Goal: Information Seeking & Learning: Check status

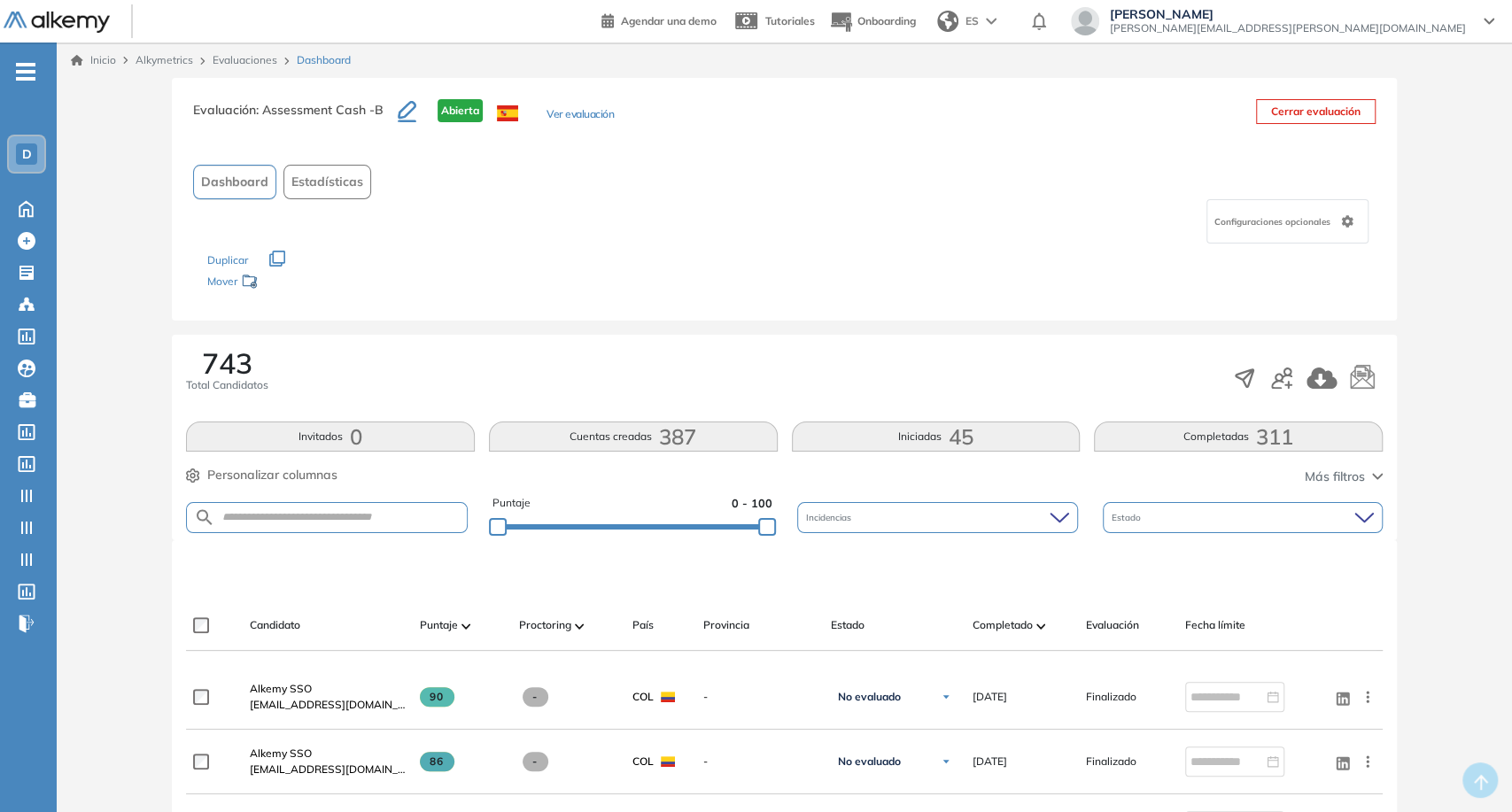
click at [260, 55] on link "Evaluaciones" at bounding box center [244, 60] width 65 height 14
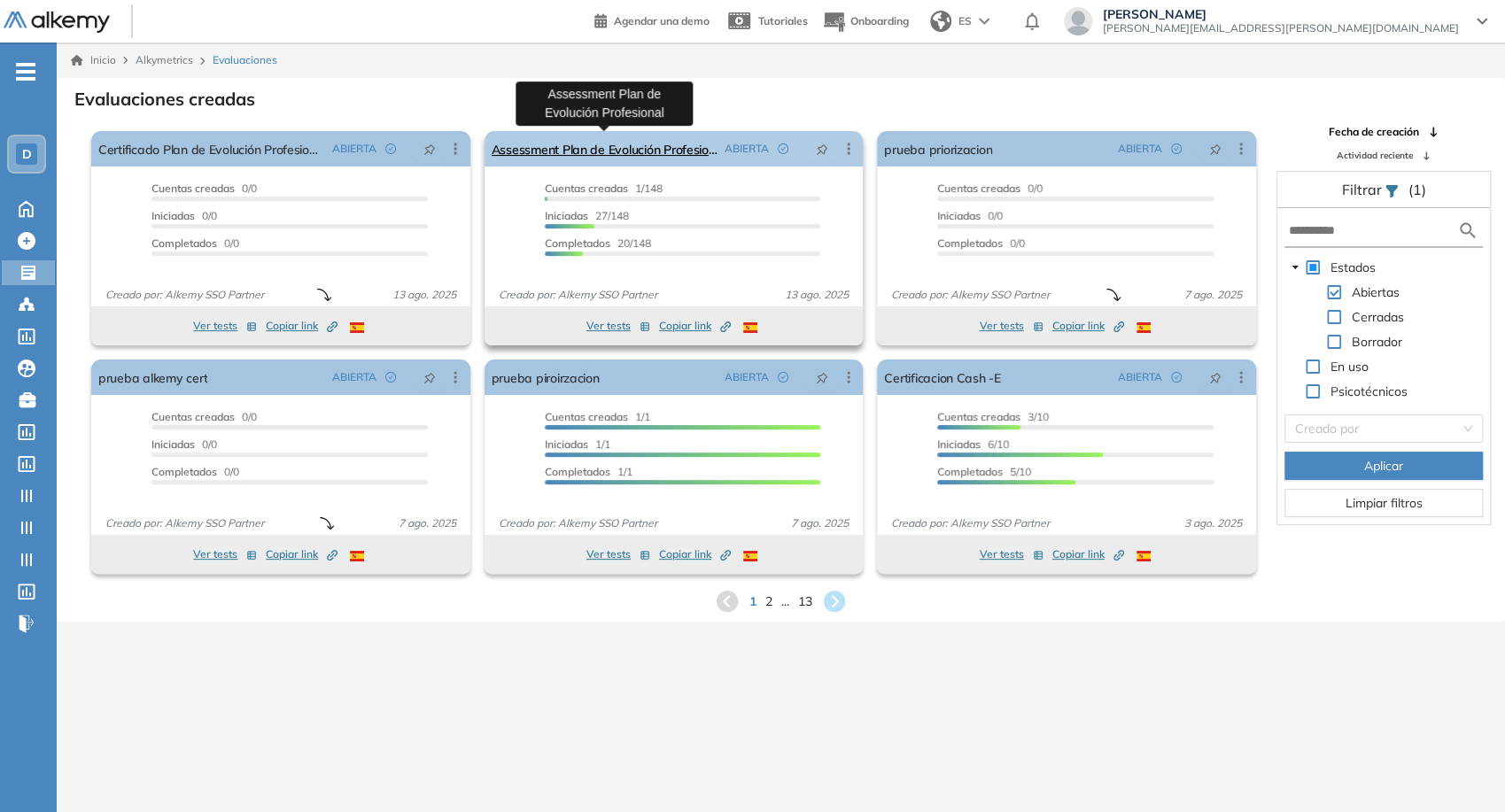
click at [540, 157] on link "Assessment Plan de Evolución Profesional" at bounding box center [605, 149] width 227 height 36
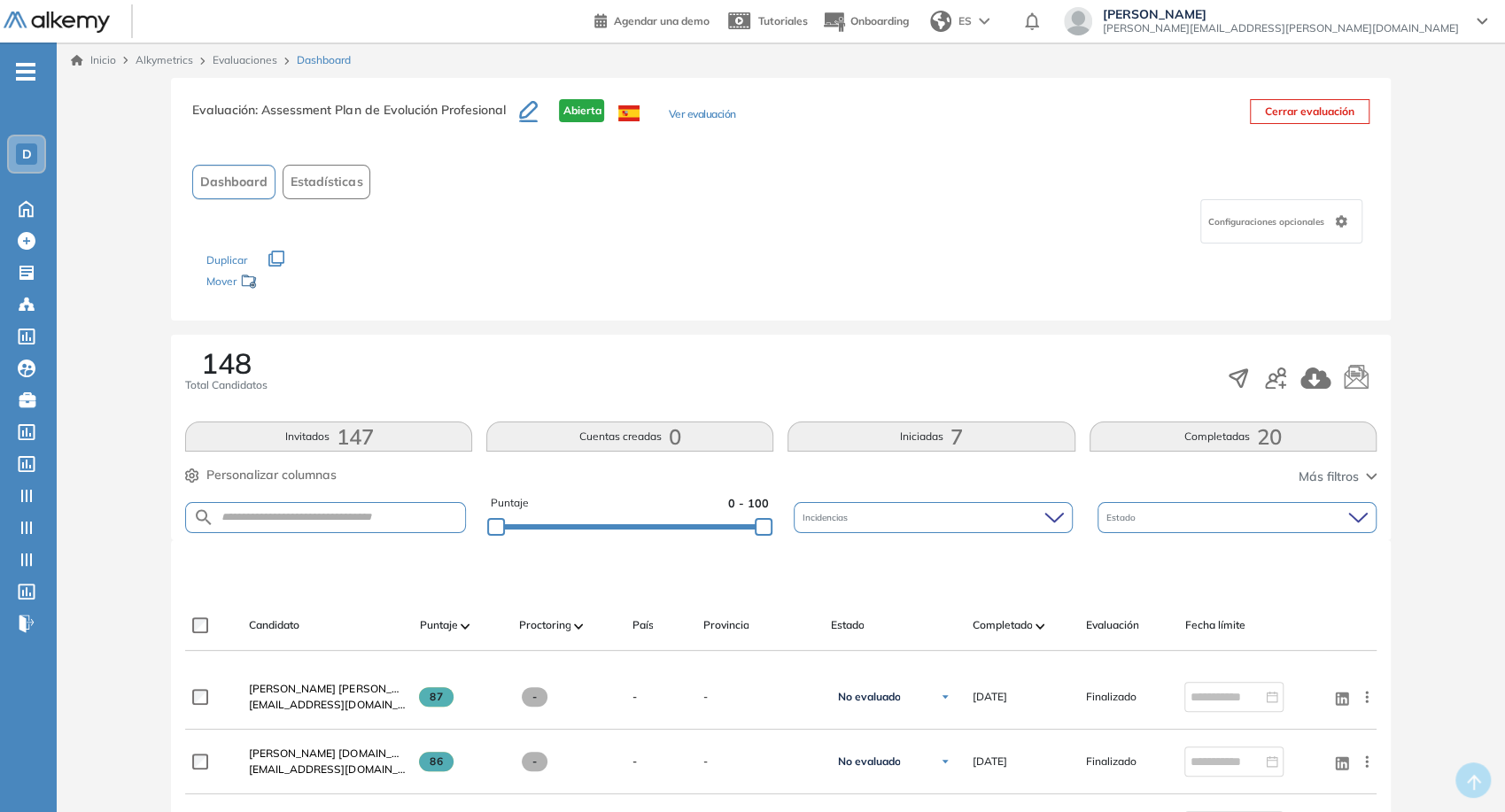
click at [1199, 446] on button "Completadas 20" at bounding box center [1233, 436] width 287 height 30
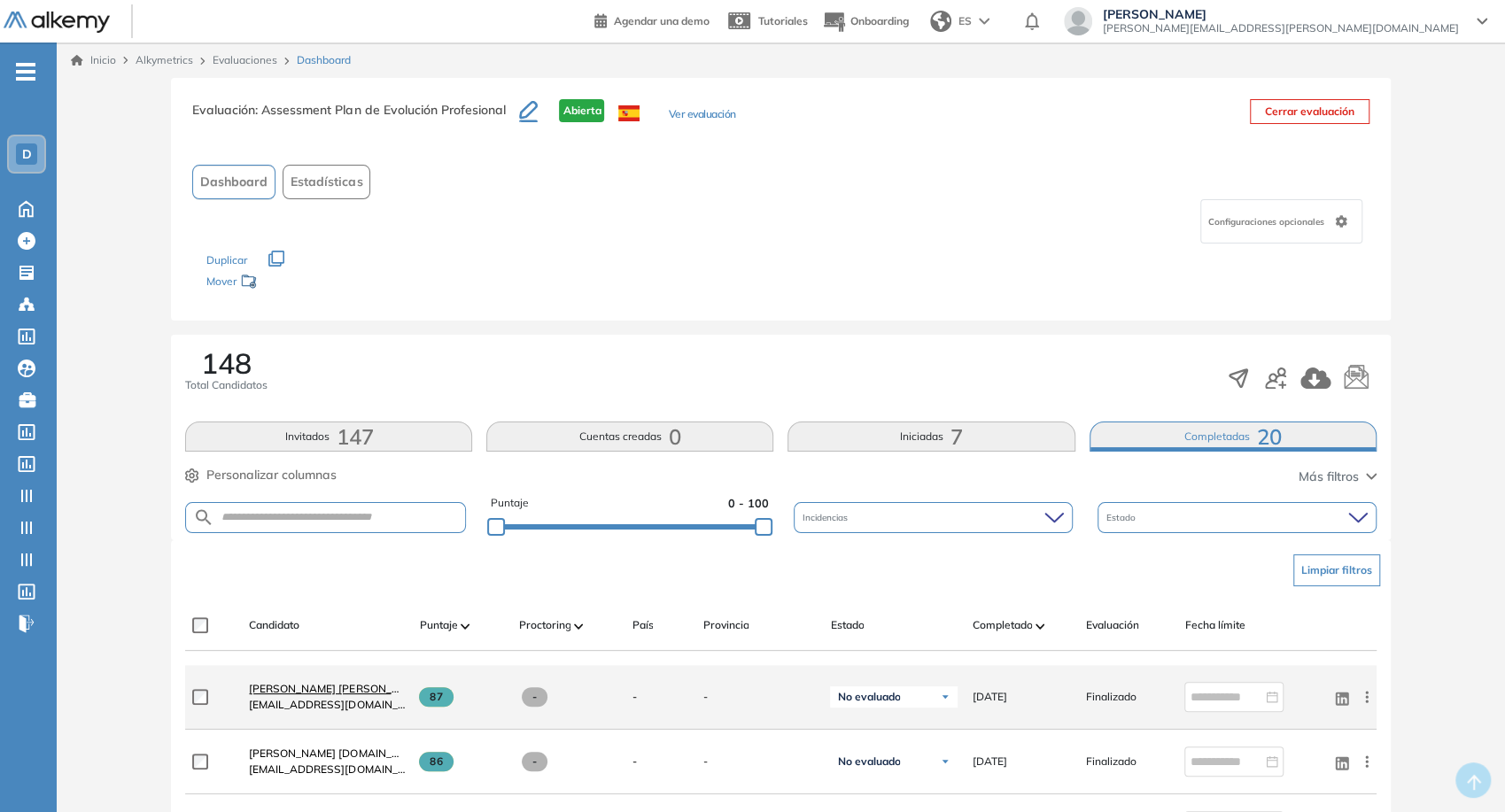
click at [374, 688] on span "[PERSON_NAME] [PERSON_NAME][EMAIL_ADDRESS][DOMAIN_NAME]" at bounding box center [428, 689] width 359 height 14
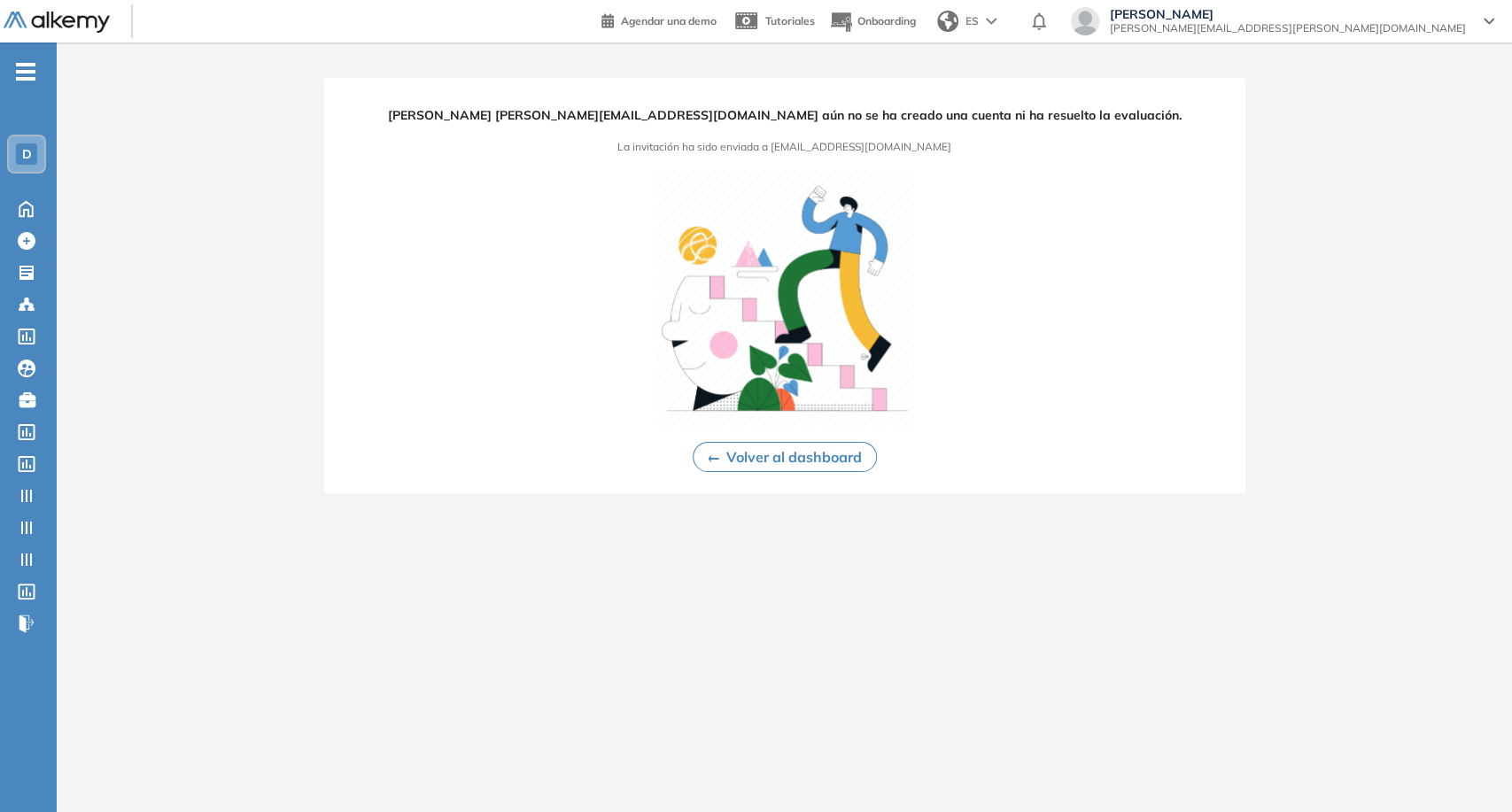
click at [818, 451] on button "Volver al dashboard" at bounding box center [784, 456] width 184 height 30
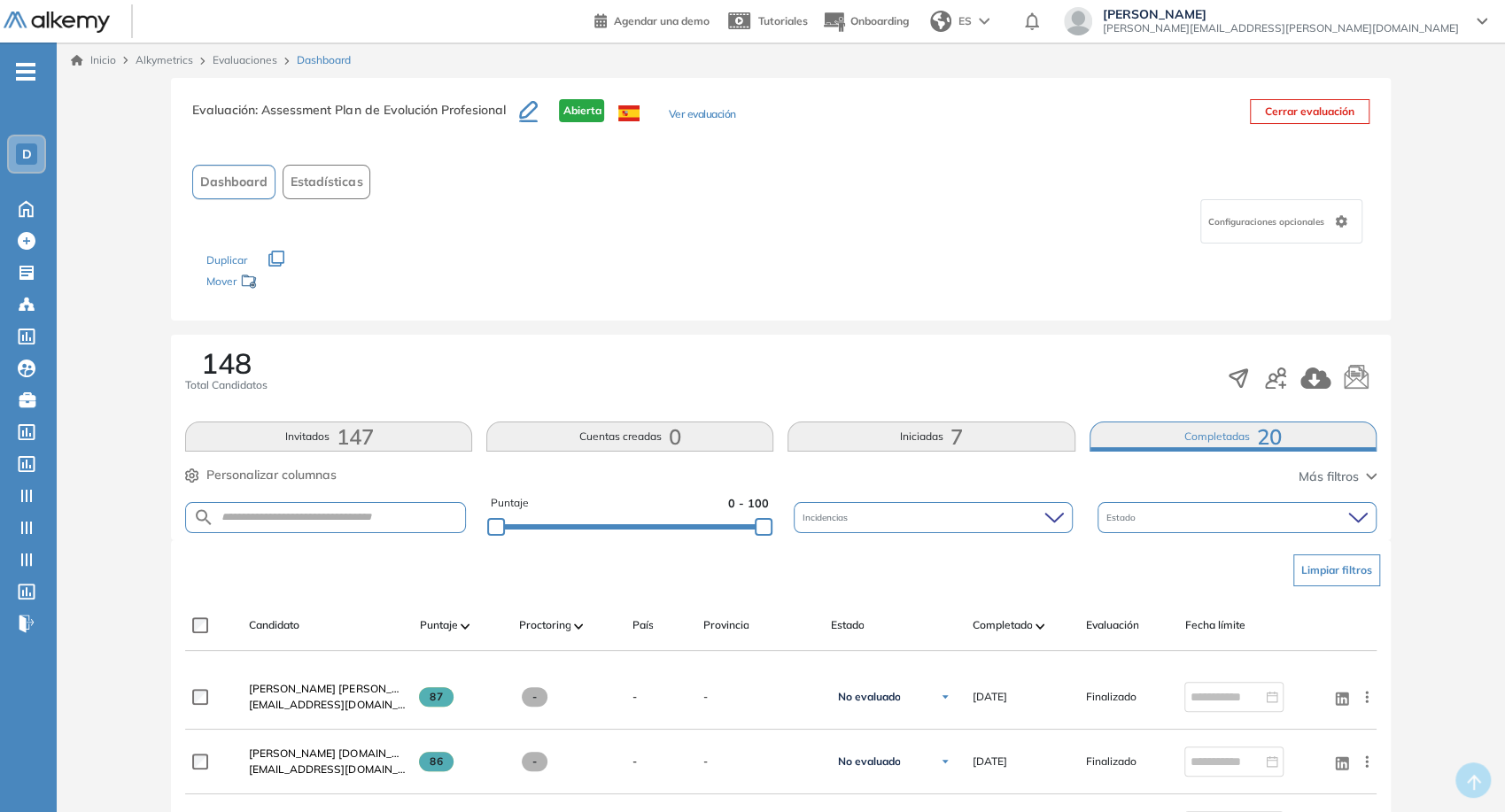
click at [246, 57] on link "Evaluaciones" at bounding box center [244, 60] width 65 height 14
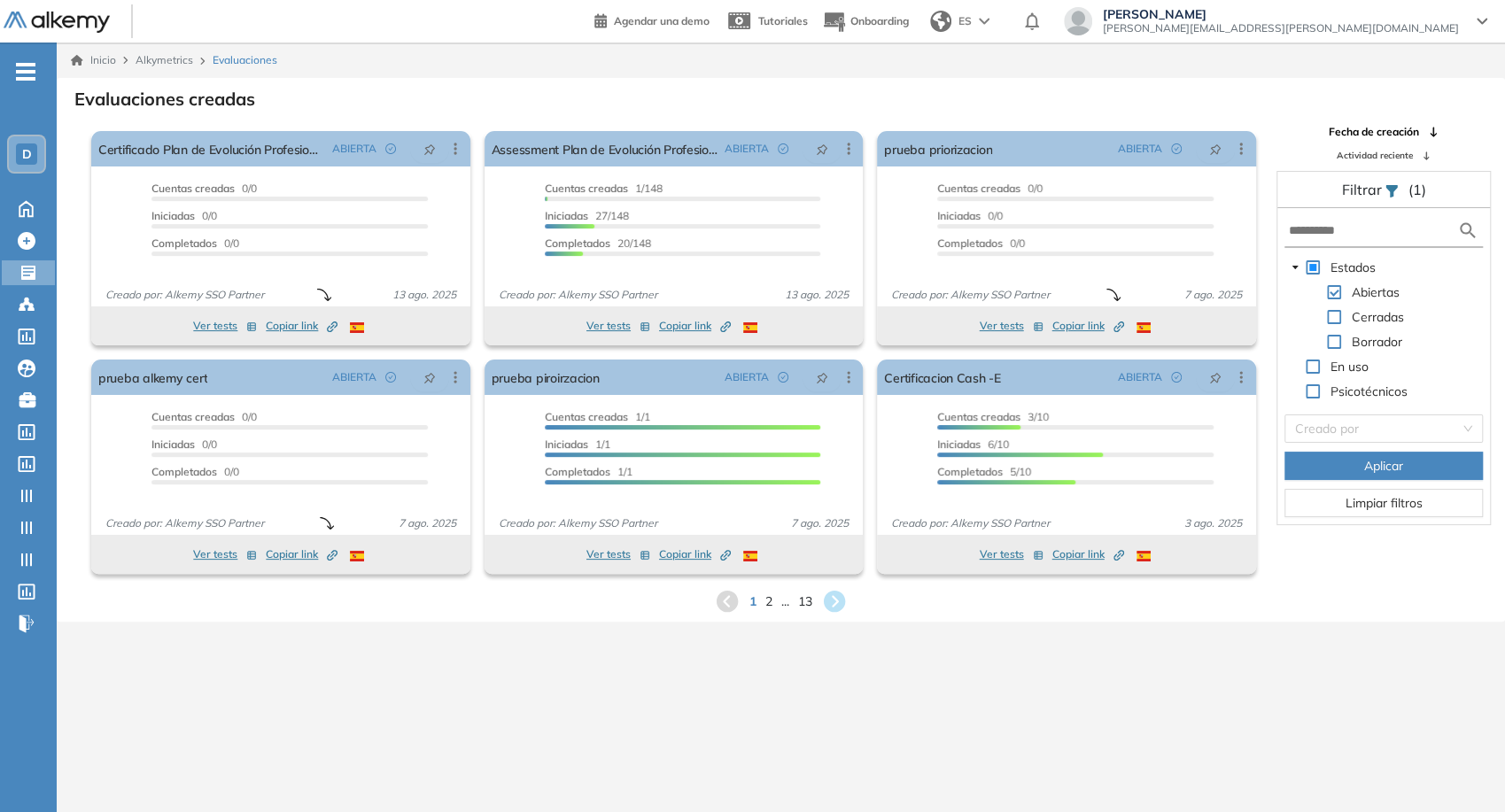
click at [154, 61] on span "Alkymetrics" at bounding box center [164, 60] width 58 height 14
click at [163, 42] on div "Inicio Alkymetrics Evaluaciones" at bounding box center [780, 60] width 1448 height 36
click at [27, 212] on icon at bounding box center [26, 207] width 31 height 21
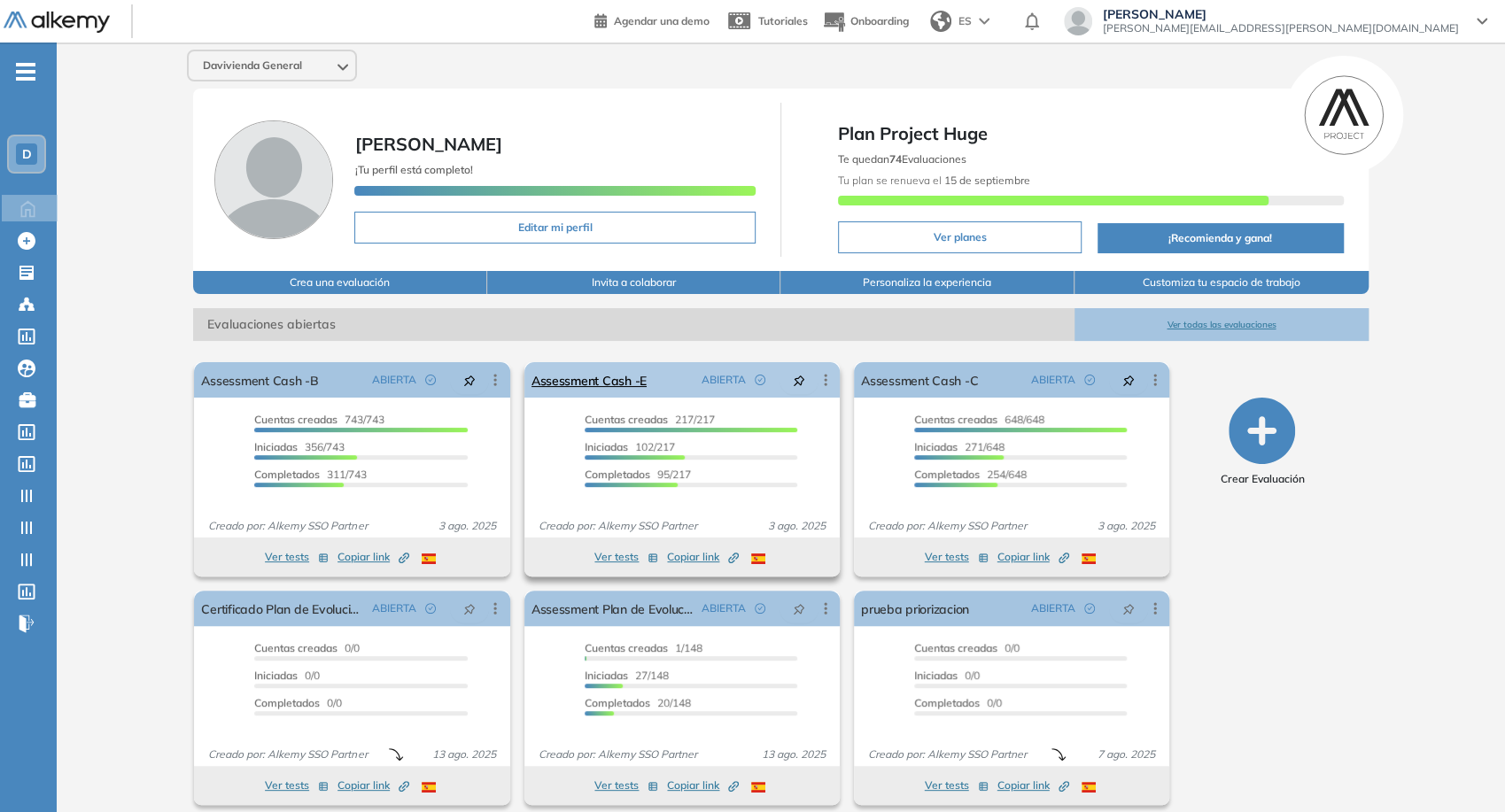
click at [650, 383] on div "Assessment Cash -E ABIERTA Editar Los siguientes tests ya no están disponibles …" at bounding box center [682, 380] width 315 height 36
click at [643, 381] on link "Assessment Cash -E" at bounding box center [588, 380] width 115 height 36
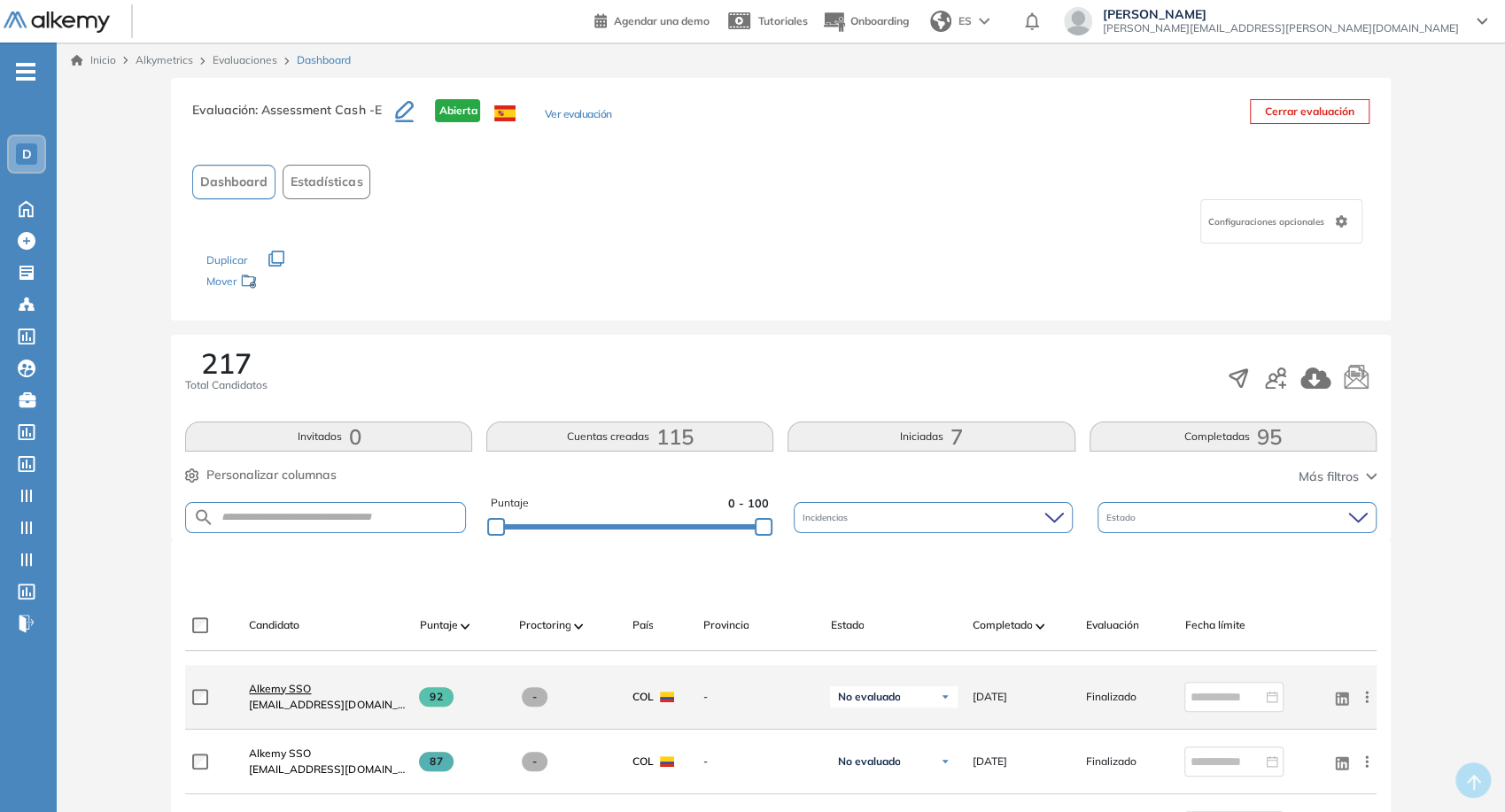
click at [276, 689] on span "Alkemy SSO" at bounding box center [280, 689] width 62 height 14
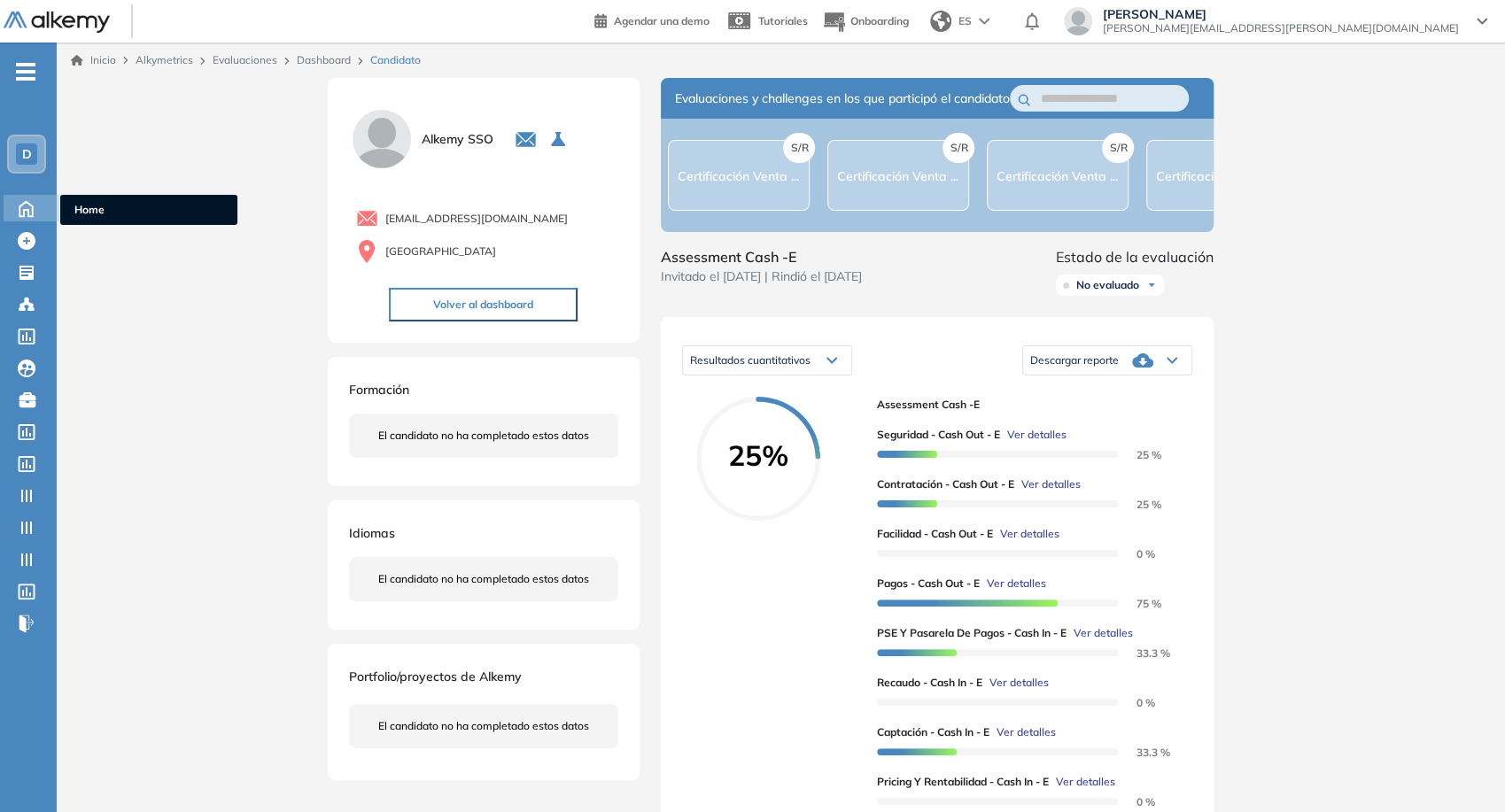
click at [27, 207] on icon at bounding box center [26, 207] width 31 height 21
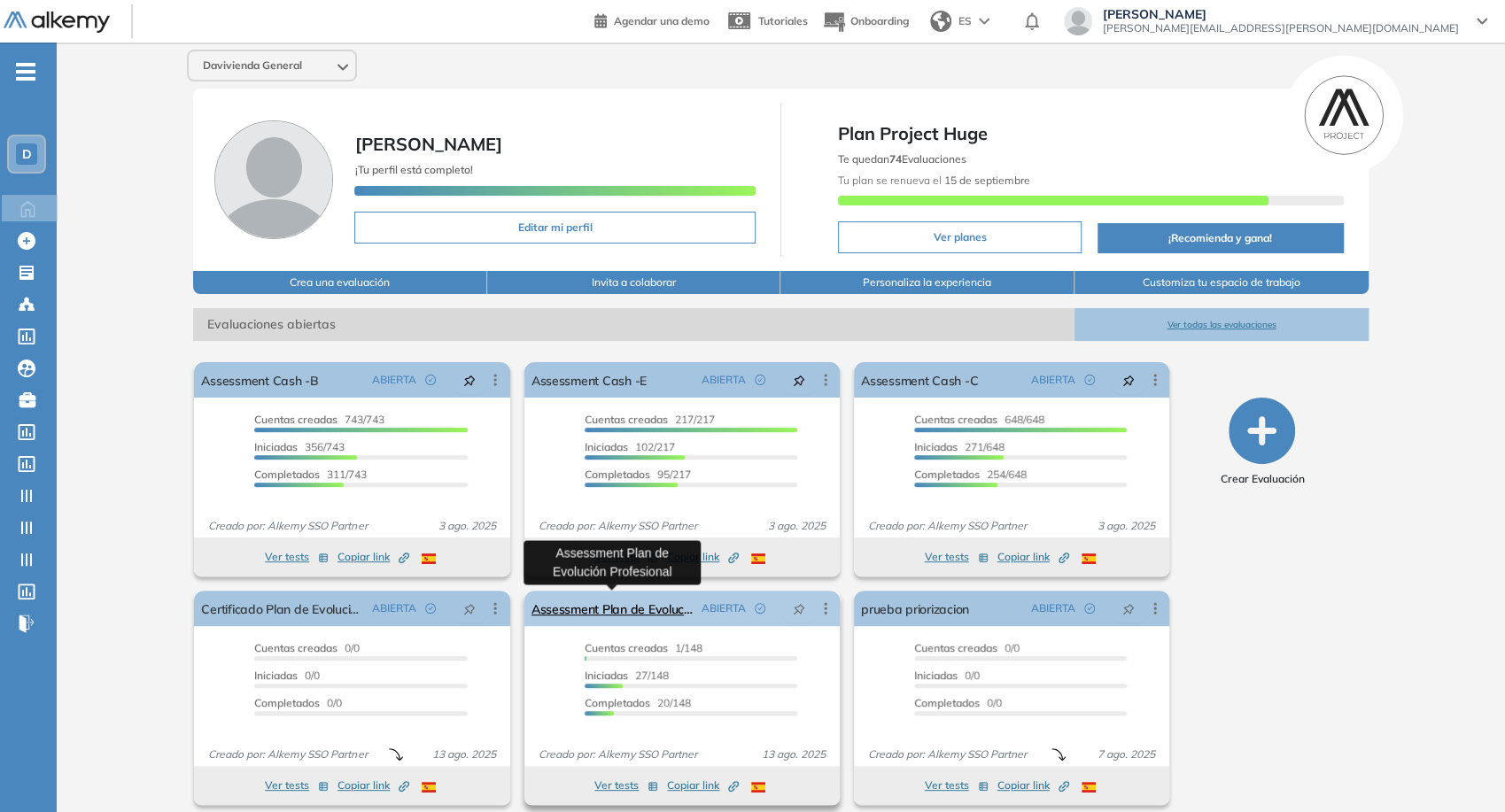
click at [667, 605] on link "Assessment Plan de Evolución Profesional" at bounding box center [613, 608] width 163 height 36
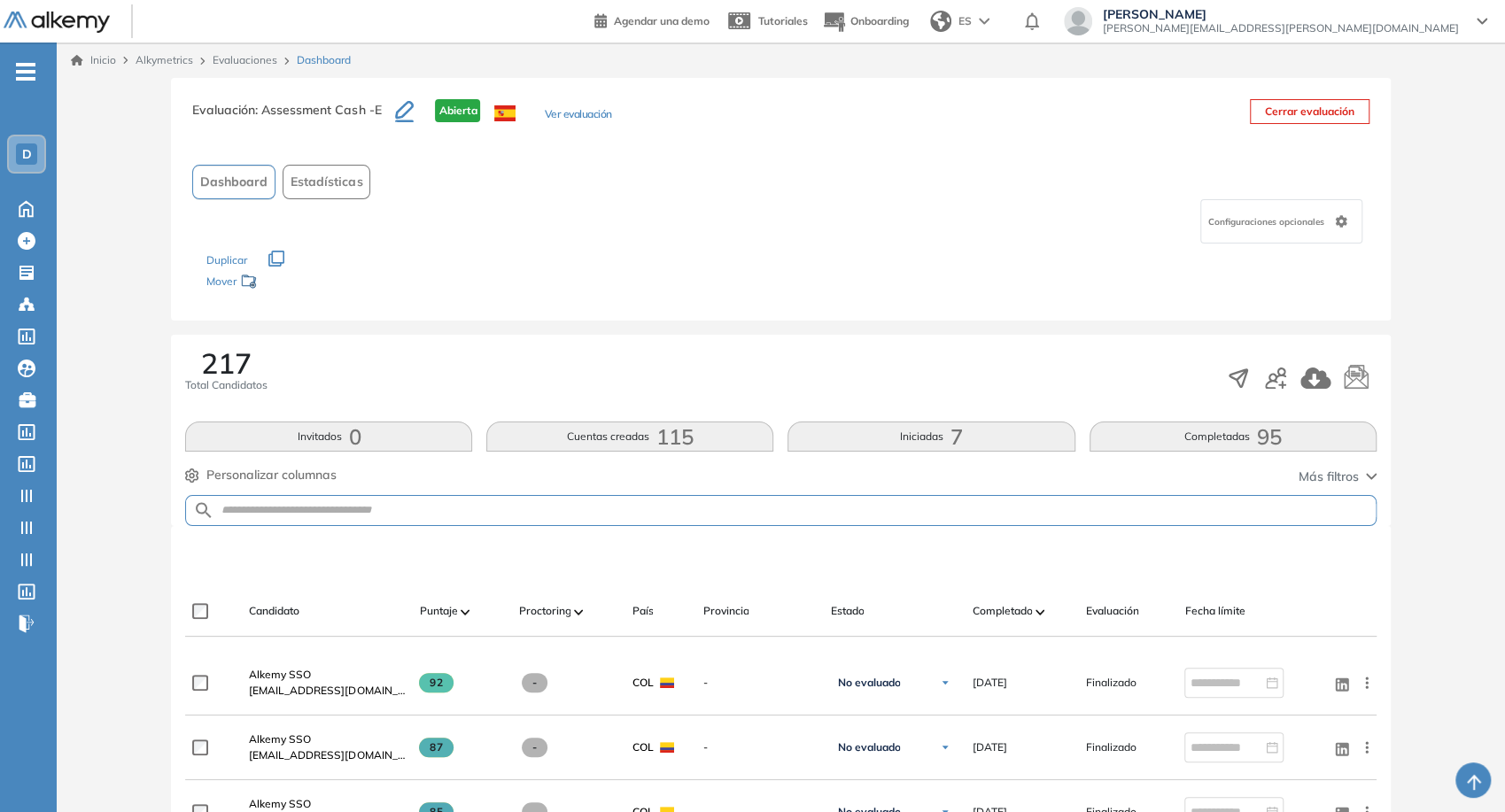
scroll to position [1180, 0]
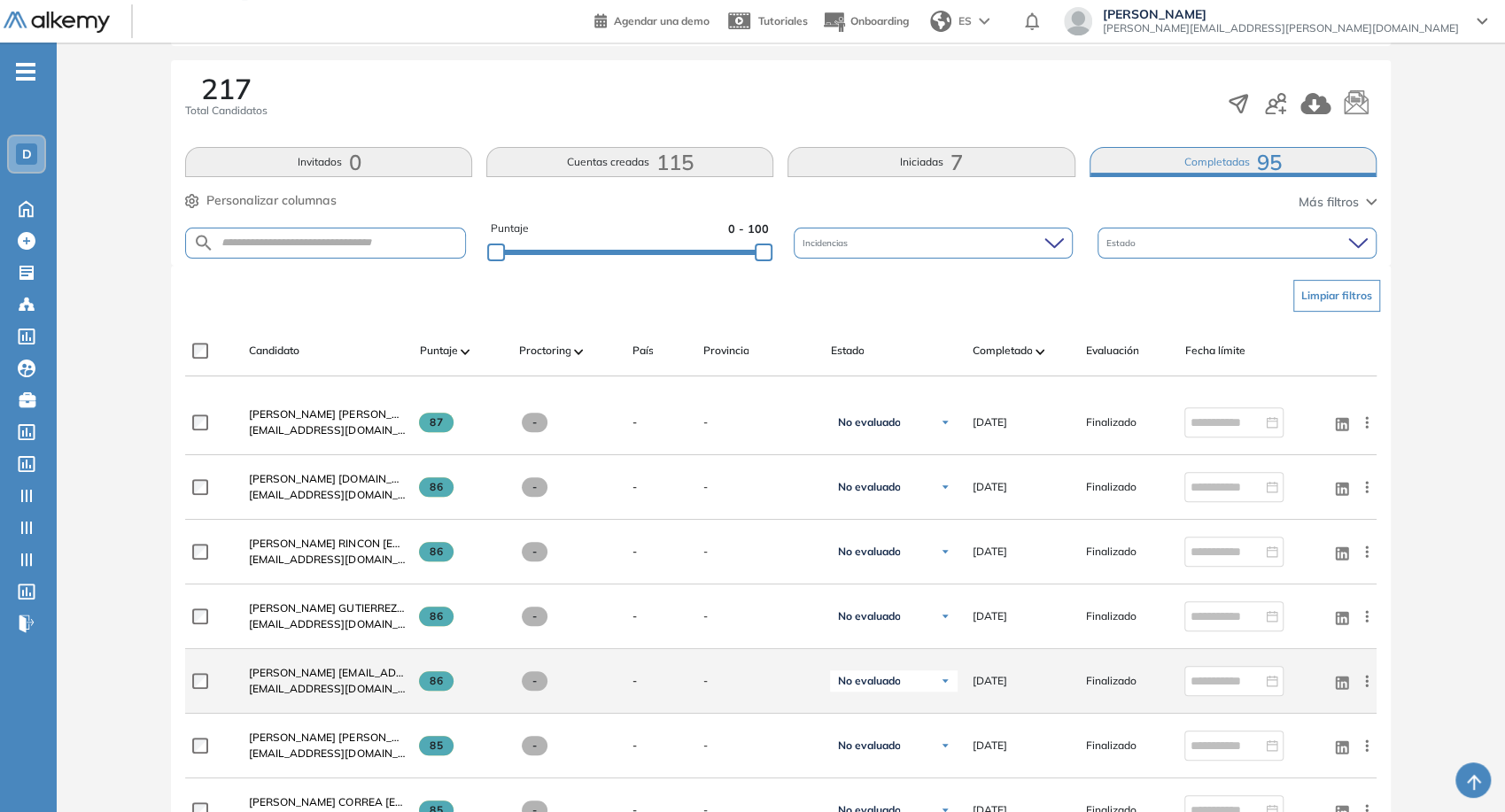
scroll to position [295, 0]
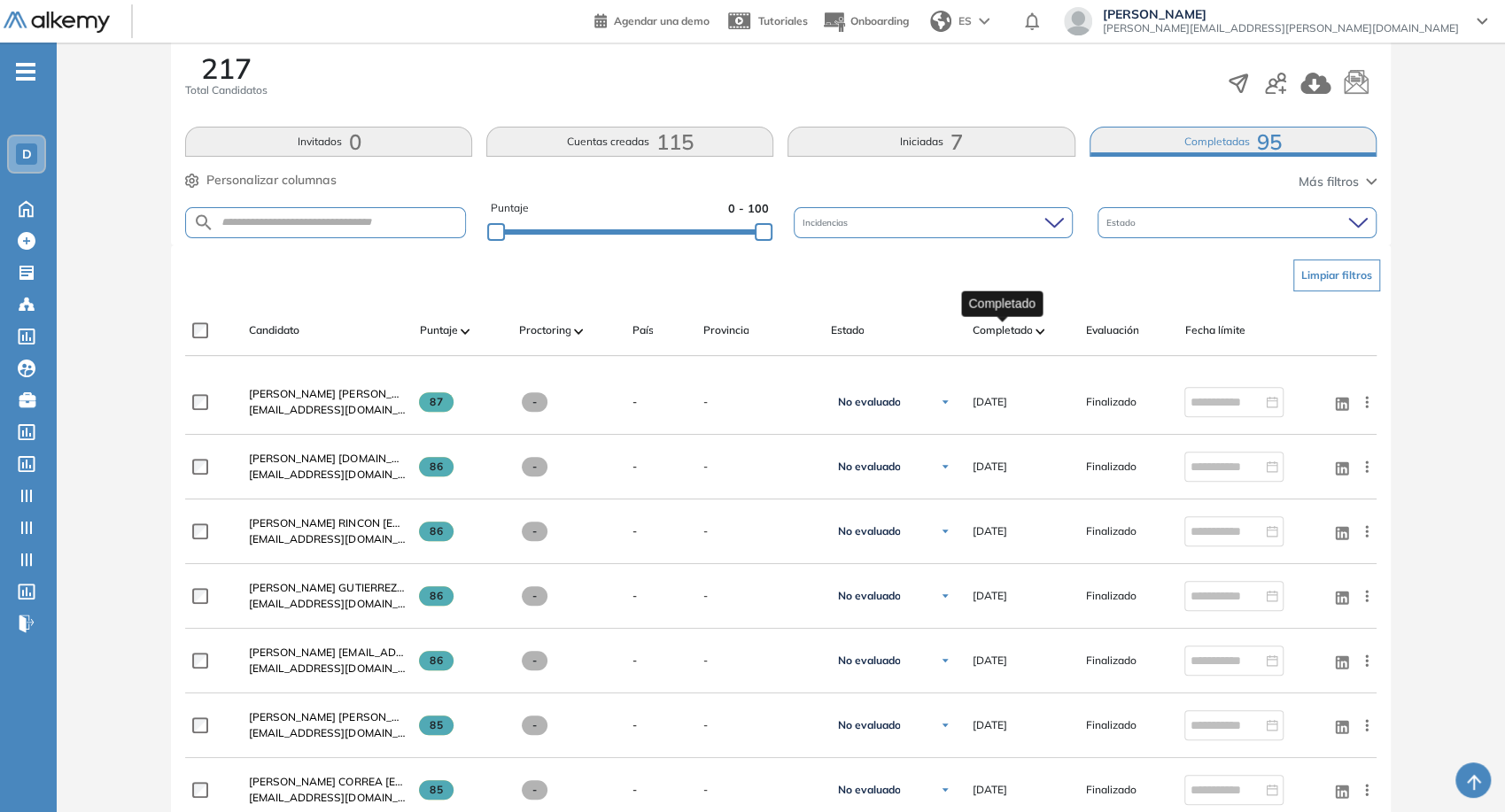
click at [1009, 331] on span "Completado" at bounding box center [1001, 330] width 60 height 16
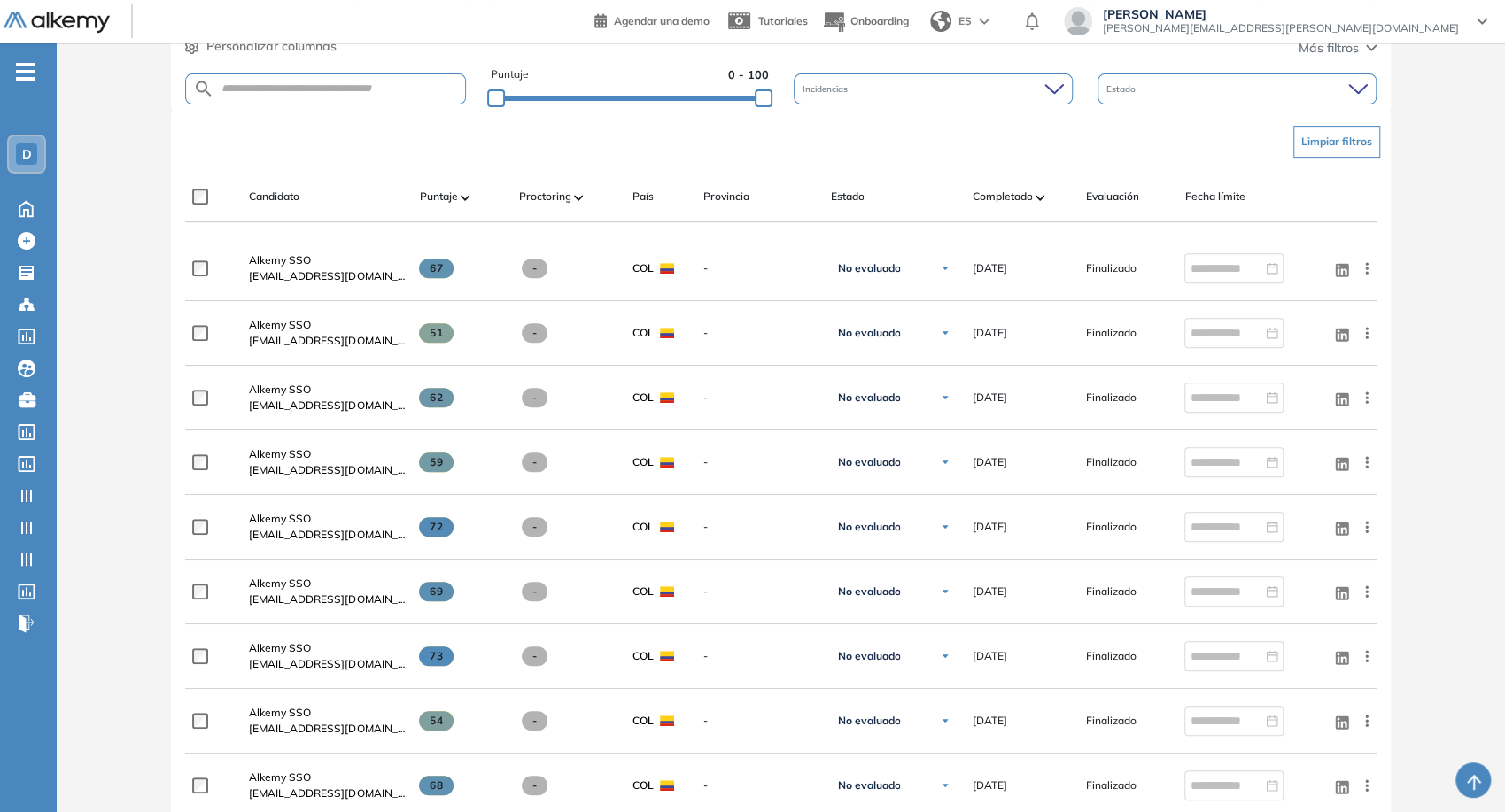
scroll to position [242, 0]
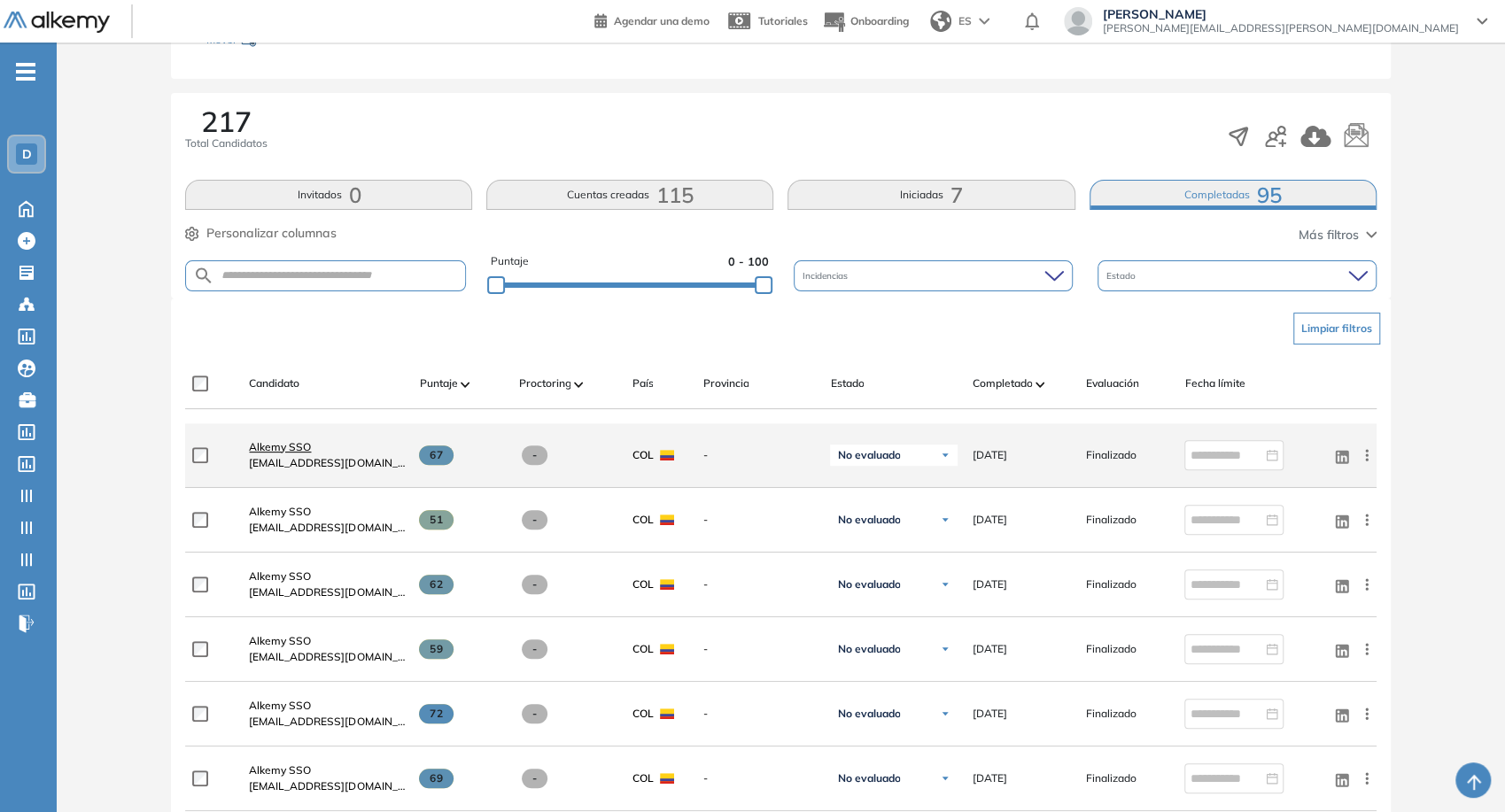
click at [271, 448] on span "Alkemy SSO" at bounding box center [280, 447] width 62 height 14
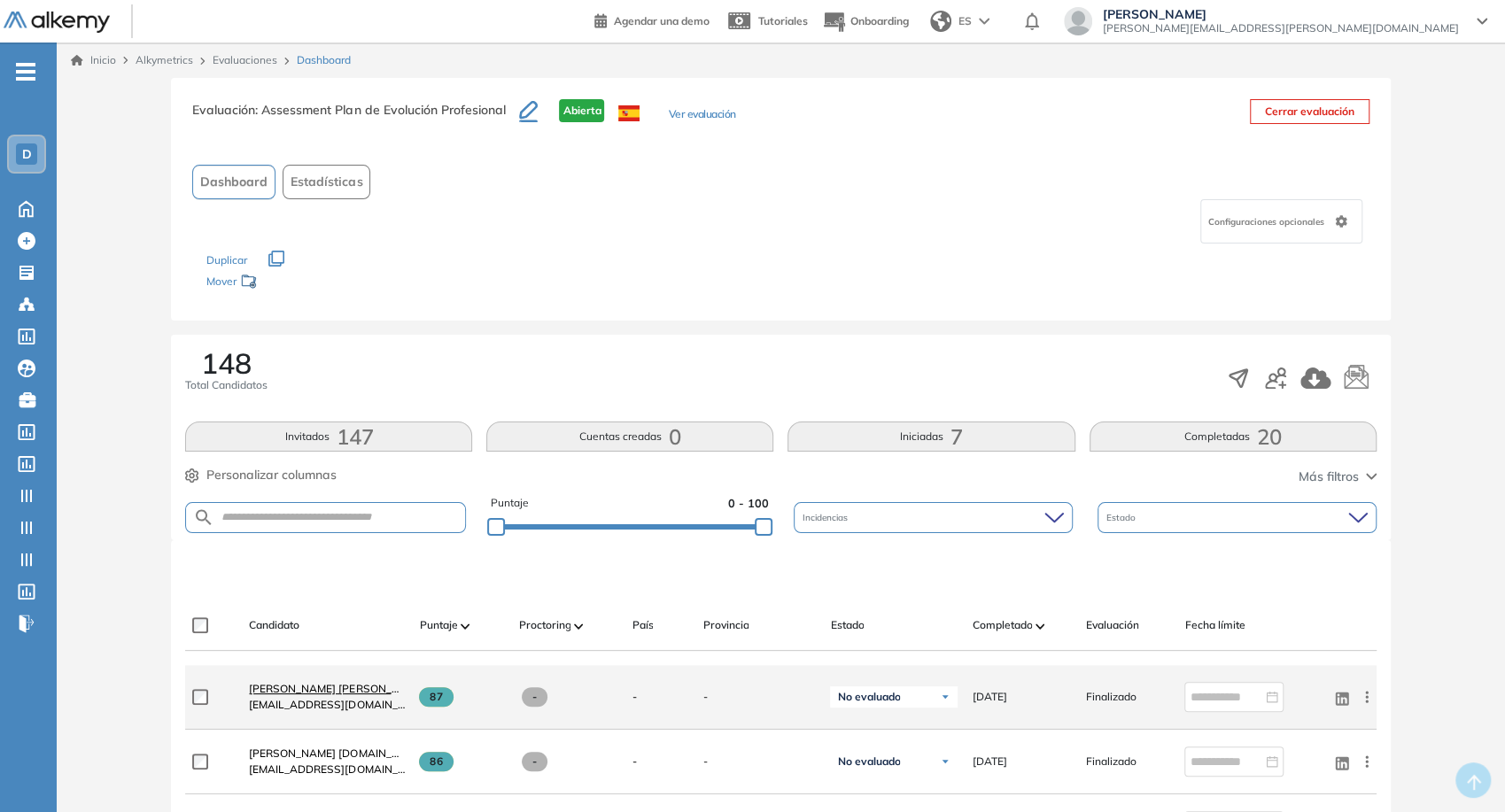
click at [345, 684] on span "[PERSON_NAME] [PERSON_NAME][EMAIL_ADDRESS][DOMAIN_NAME]" at bounding box center [428, 689] width 359 height 14
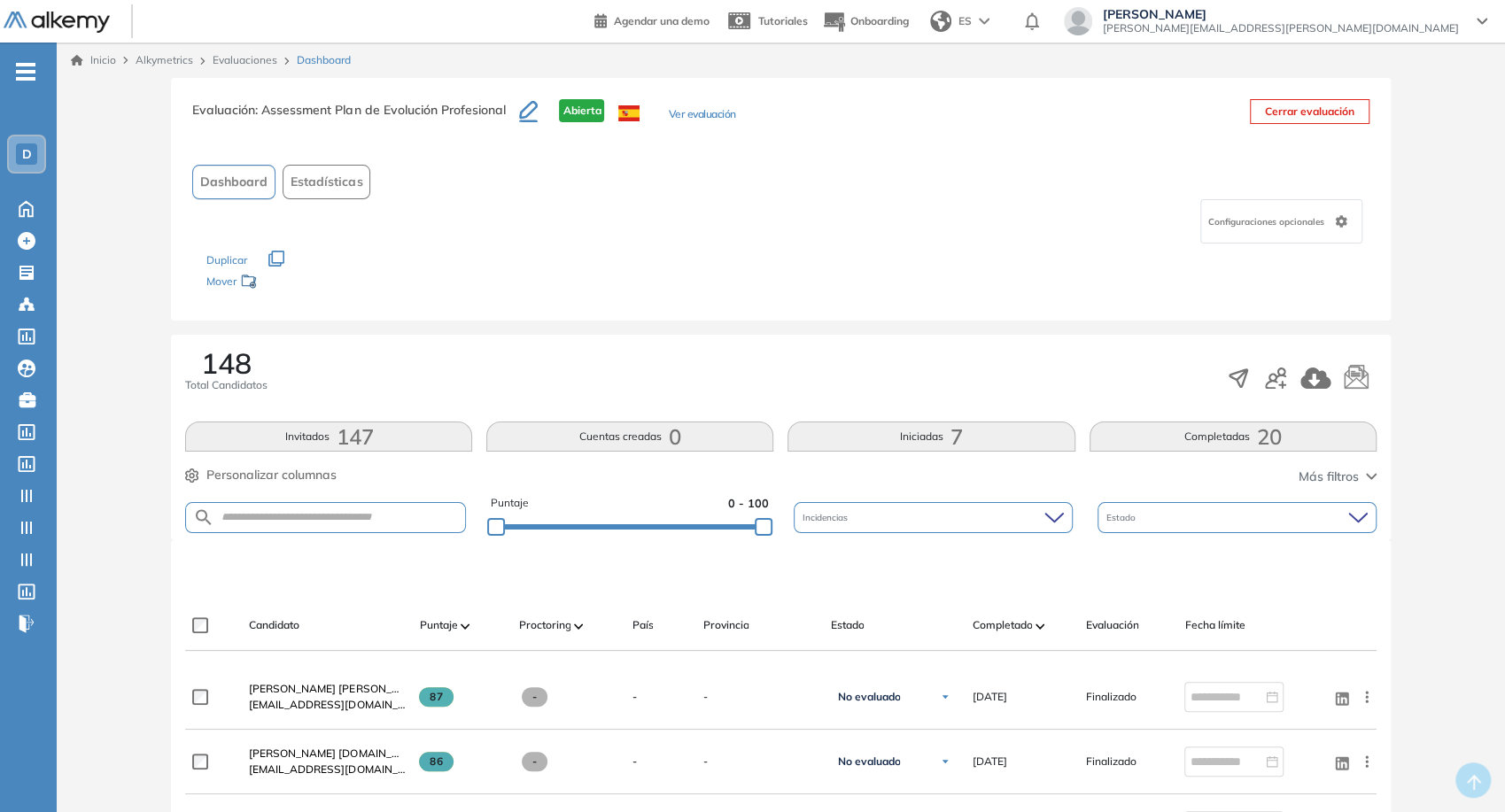
click at [1043, 628] on img at bounding box center [1039, 626] width 9 height 6
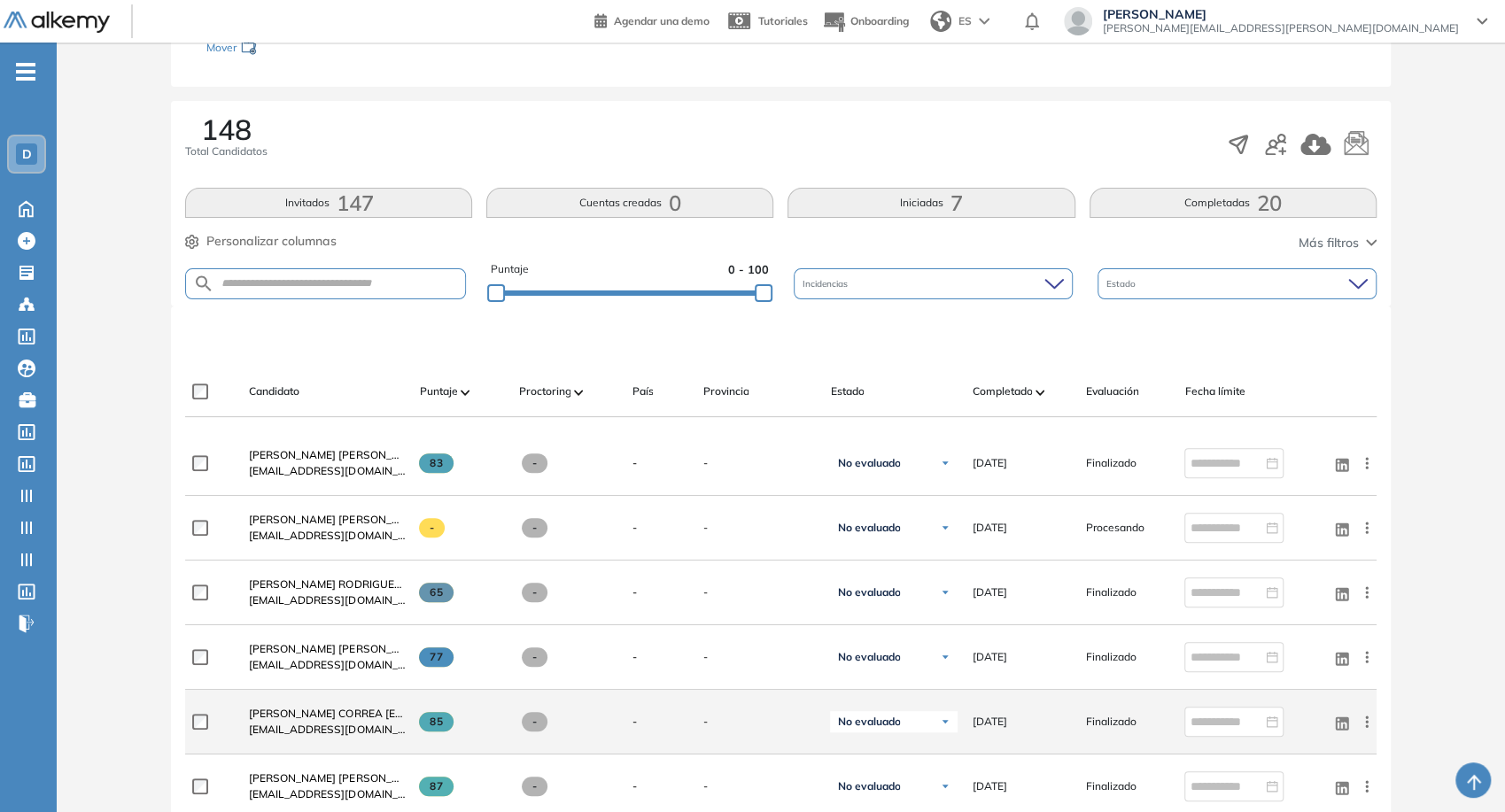
scroll to position [295, 0]
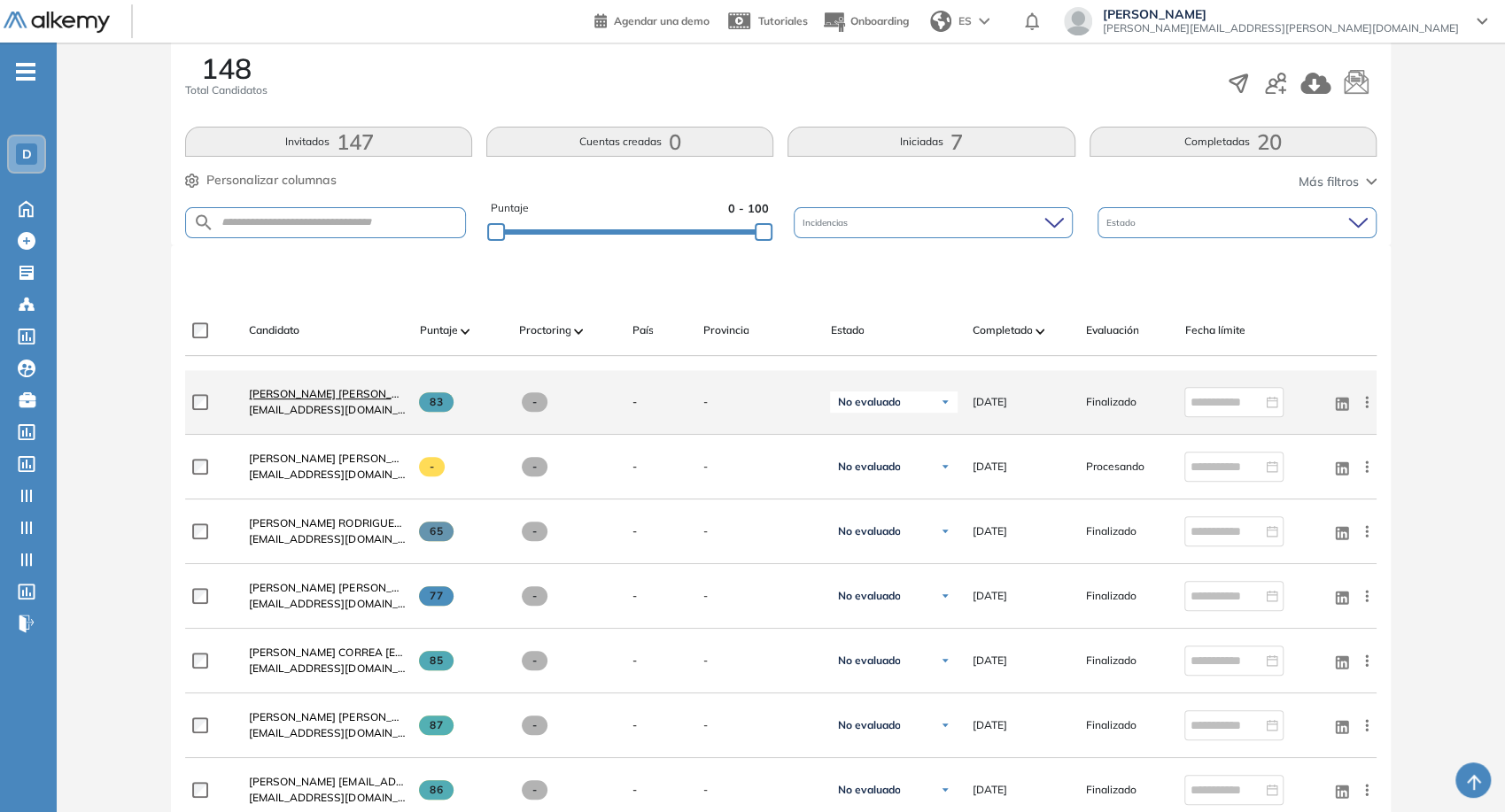
click at [298, 395] on span "[PERSON_NAME] [PERSON_NAME][EMAIL_ADDRESS][DOMAIN_NAME]" at bounding box center [428, 393] width 359 height 14
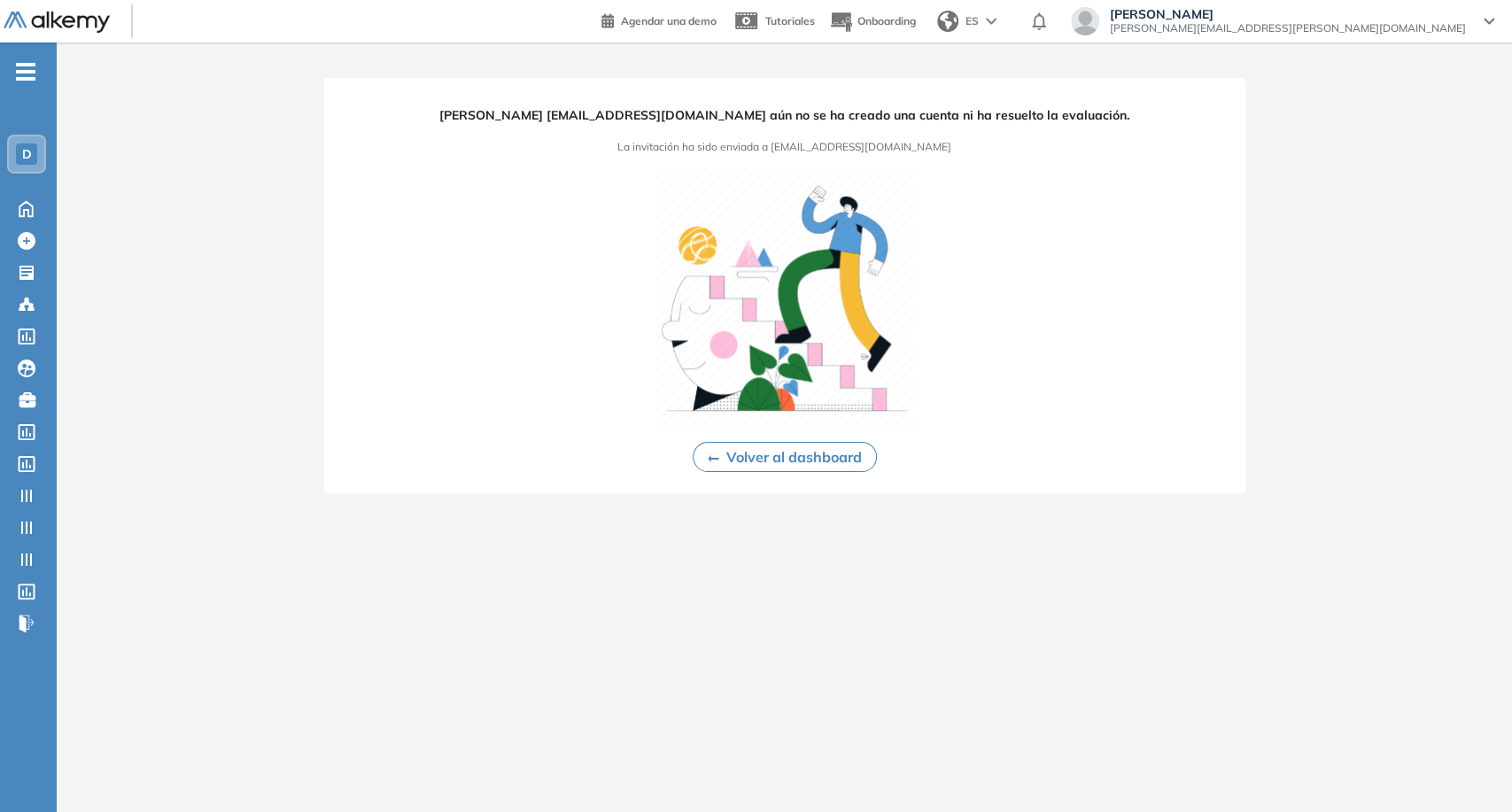
click at [819, 461] on button "Volver al dashboard" at bounding box center [784, 456] width 184 height 30
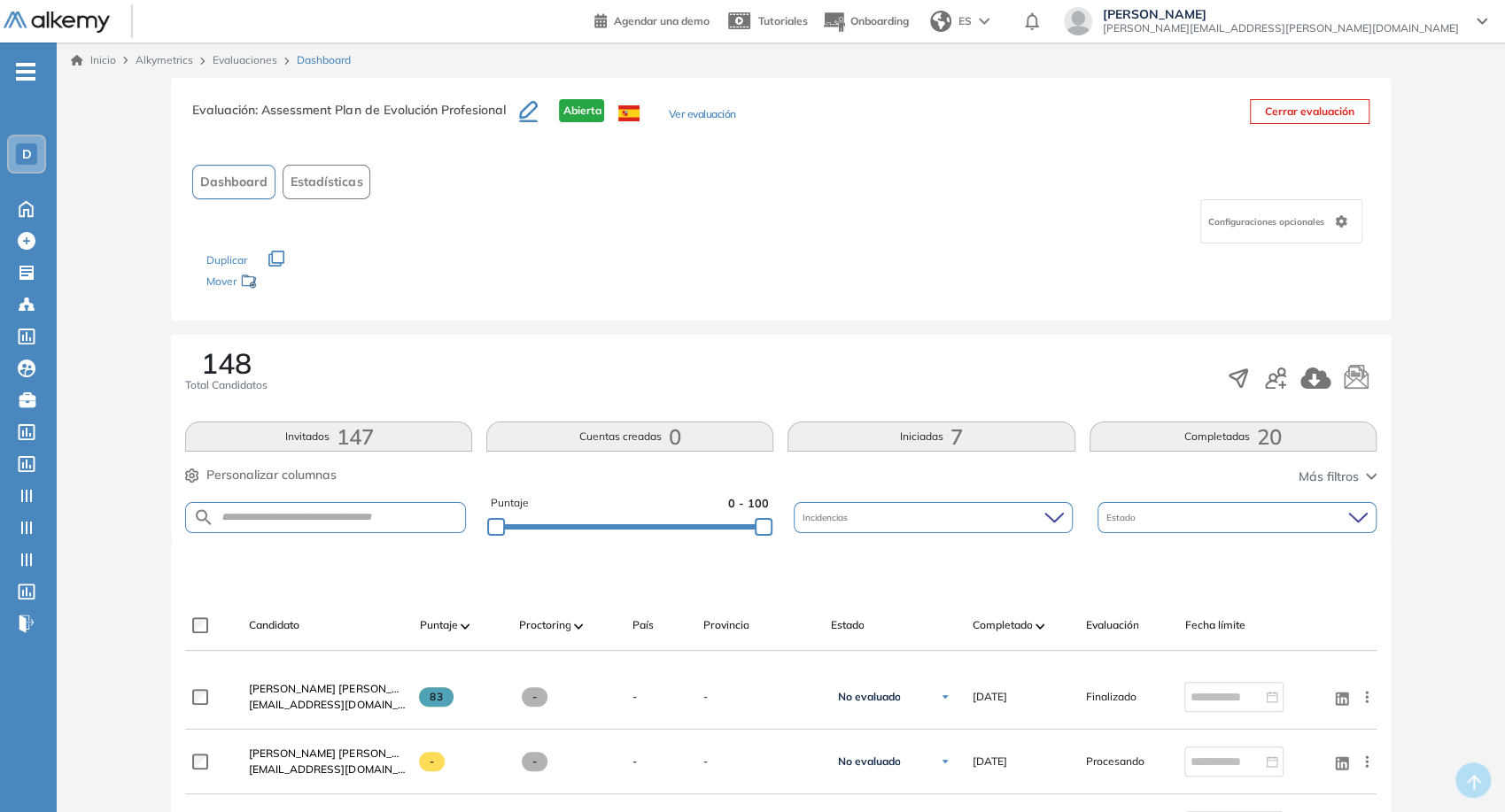
click at [1176, 427] on button "Completadas 20" at bounding box center [1233, 436] width 287 height 30
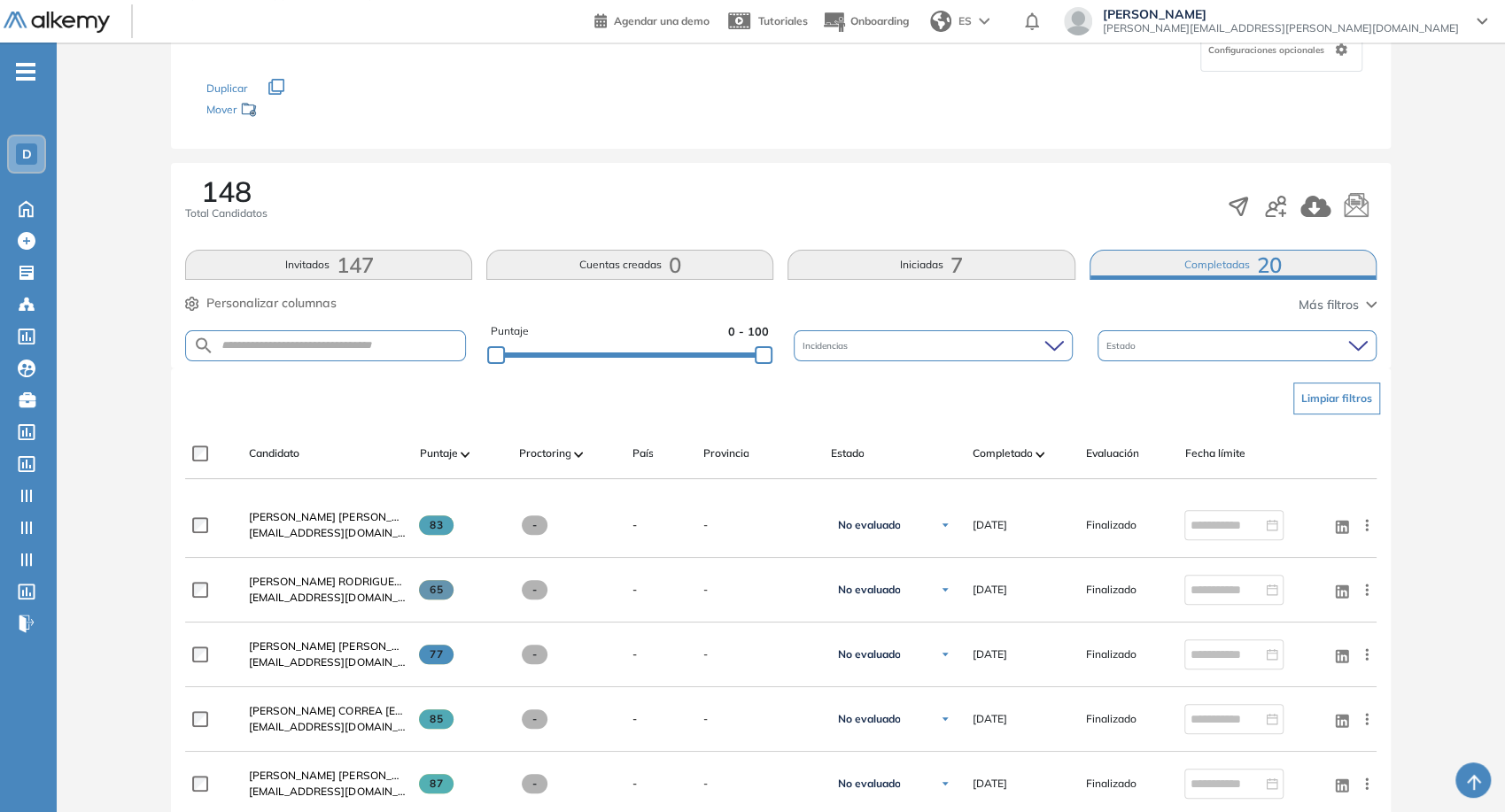
scroll to position [197, 0]
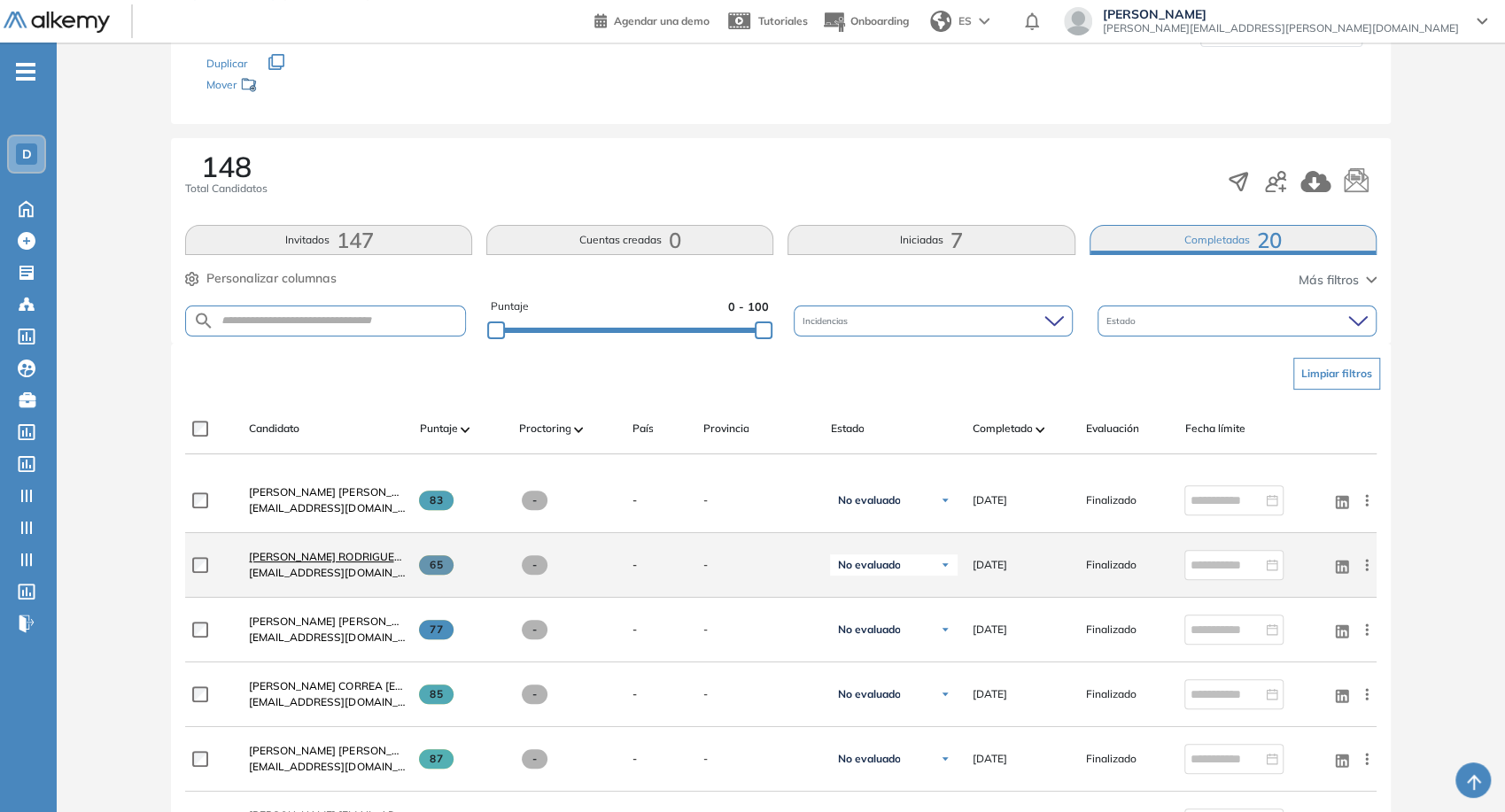
click at [342, 555] on span "[PERSON_NAME] RODRIGUEZ [EMAIL_ADDRESS][DOMAIN_NAME]" at bounding box center [417, 556] width 336 height 14
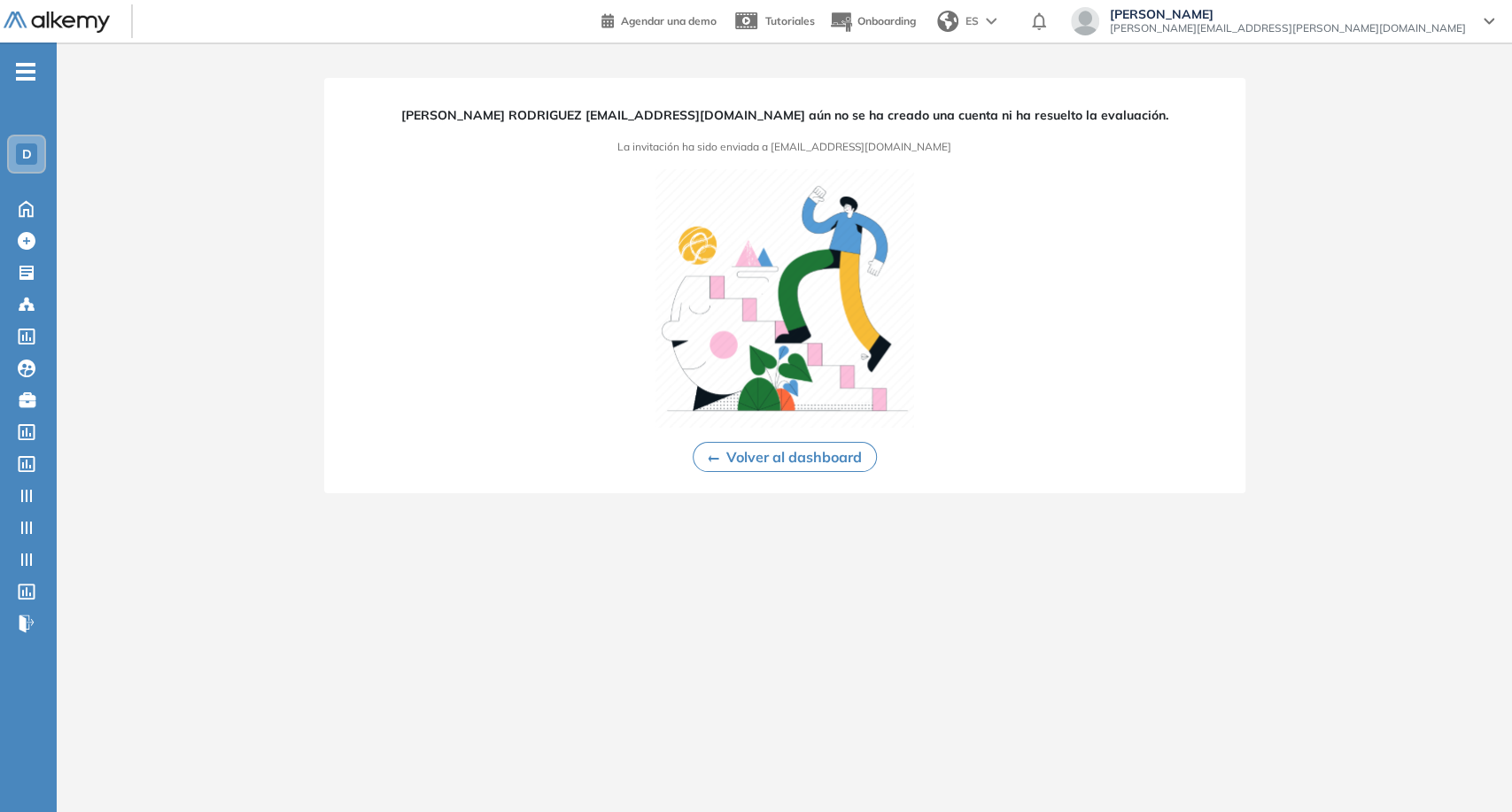
click at [872, 449] on button "Volver al dashboard" at bounding box center [784, 456] width 184 height 30
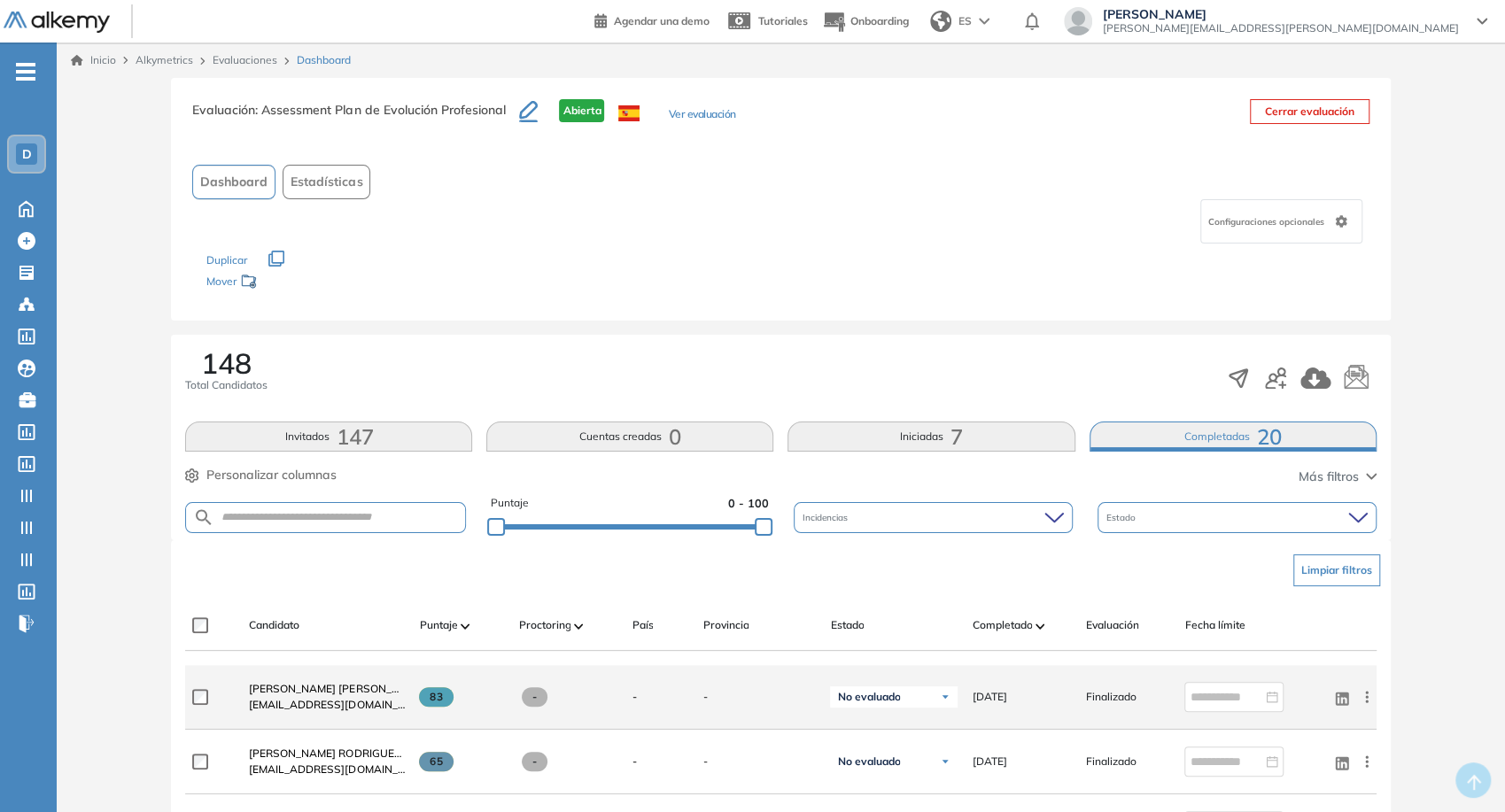
scroll to position [393, 0]
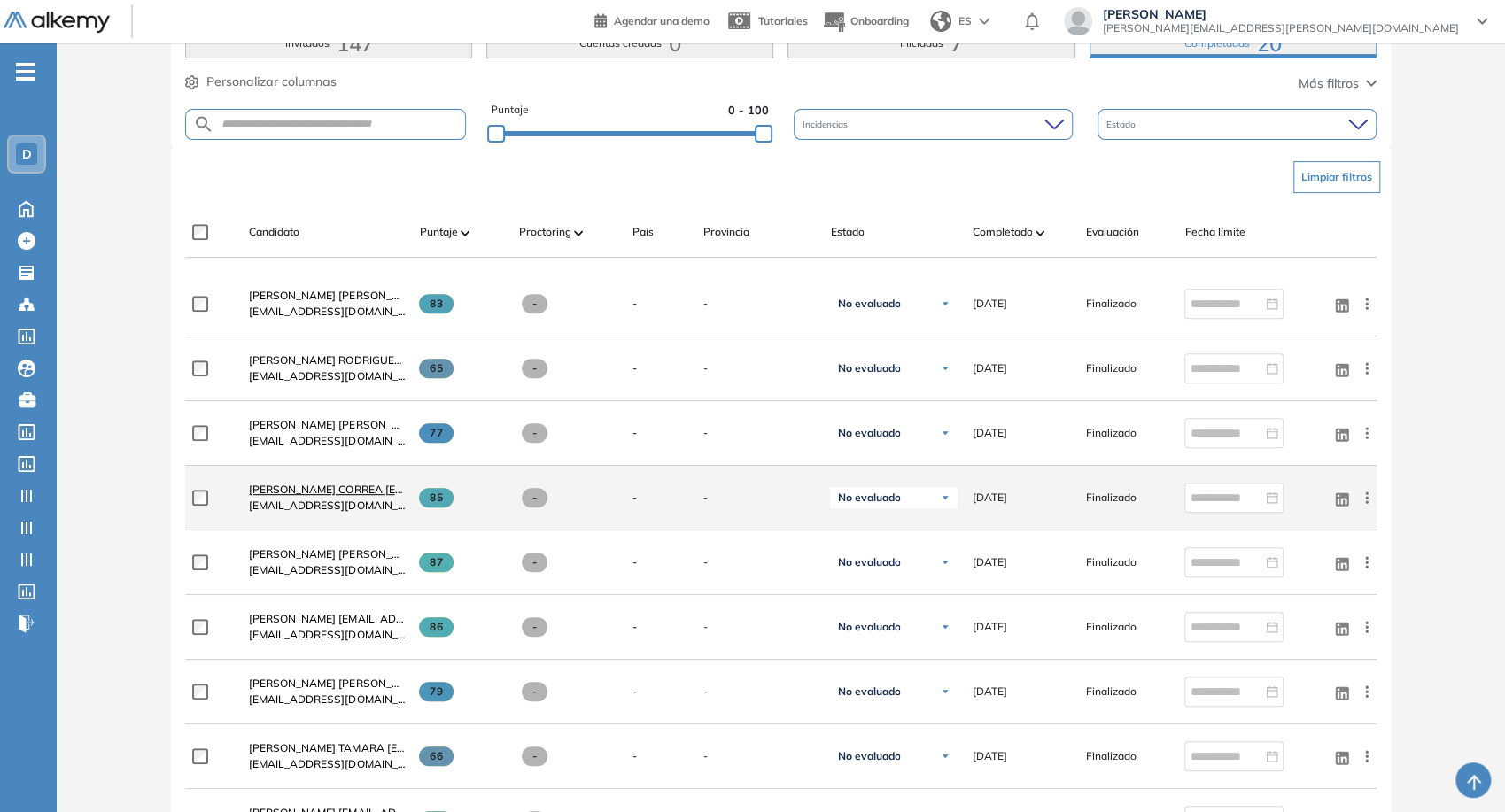
click at [374, 493] on span "[PERSON_NAME] CORREA [EMAIL_ADDRESS][PERSON_NAME][DOMAIN_NAME]" at bounding box center [452, 489] width 405 height 14
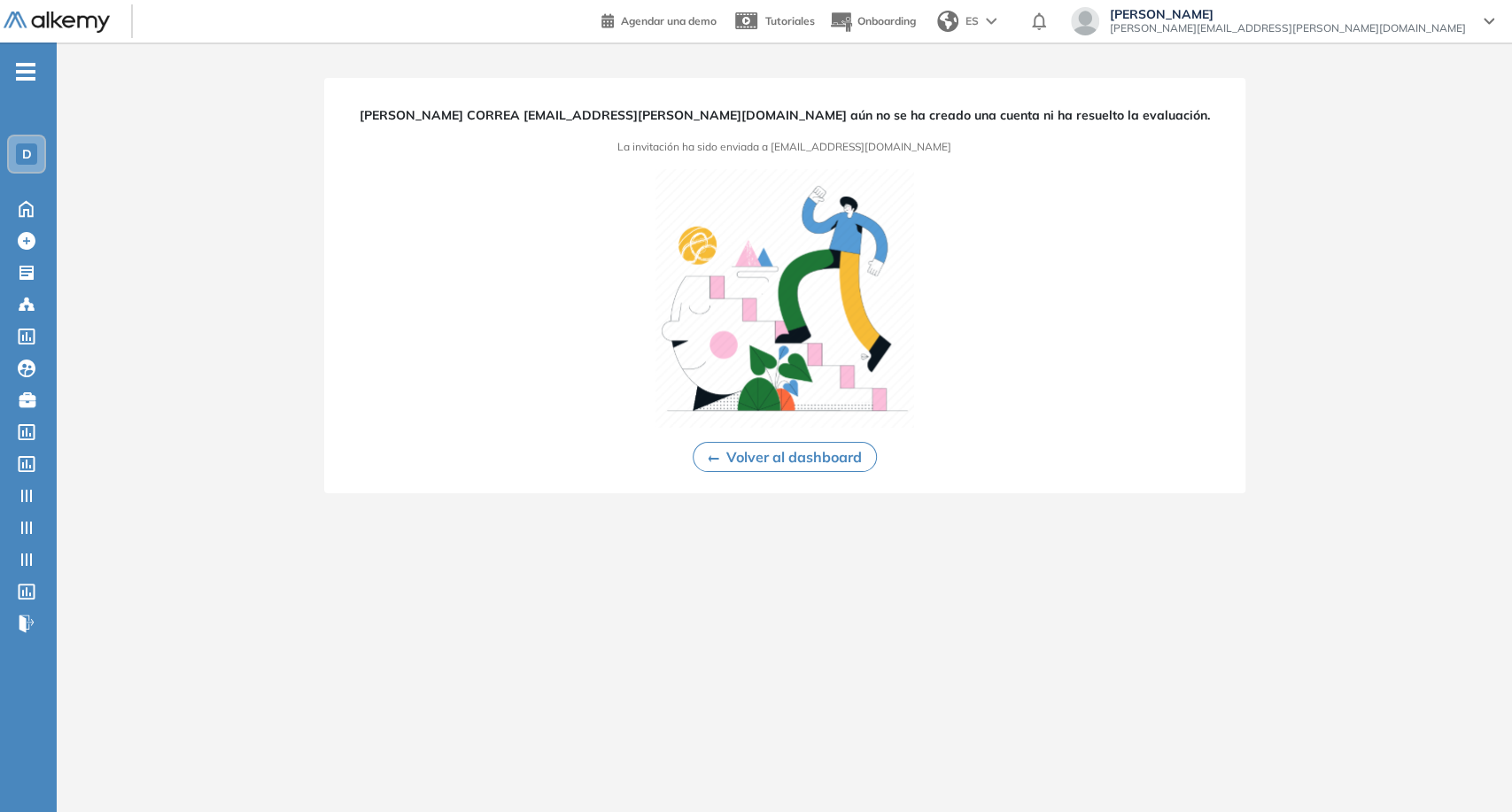
click at [728, 469] on button "Volver al dashboard" at bounding box center [784, 456] width 184 height 30
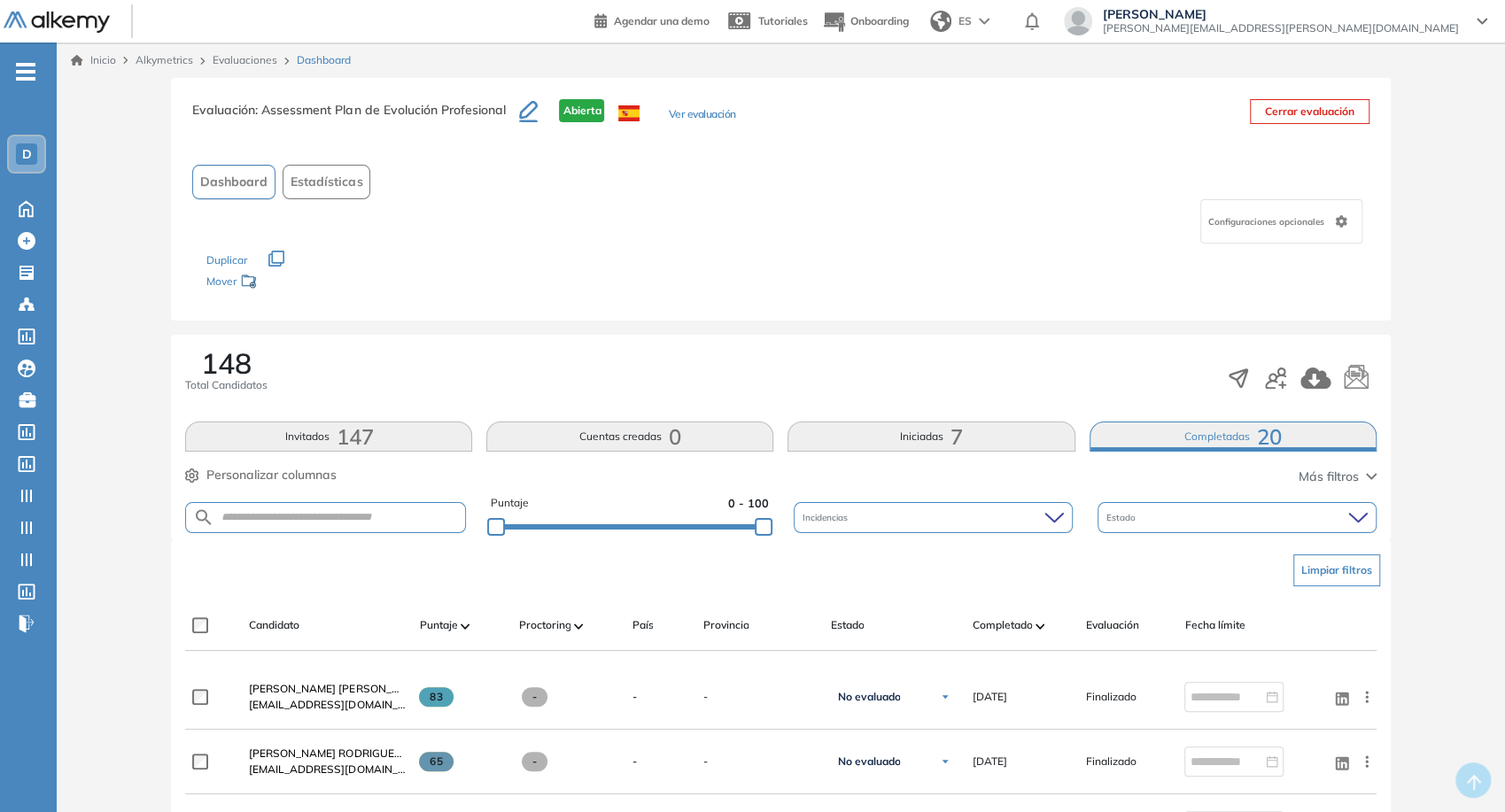
click at [243, 63] on link "Evaluaciones" at bounding box center [244, 60] width 65 height 14
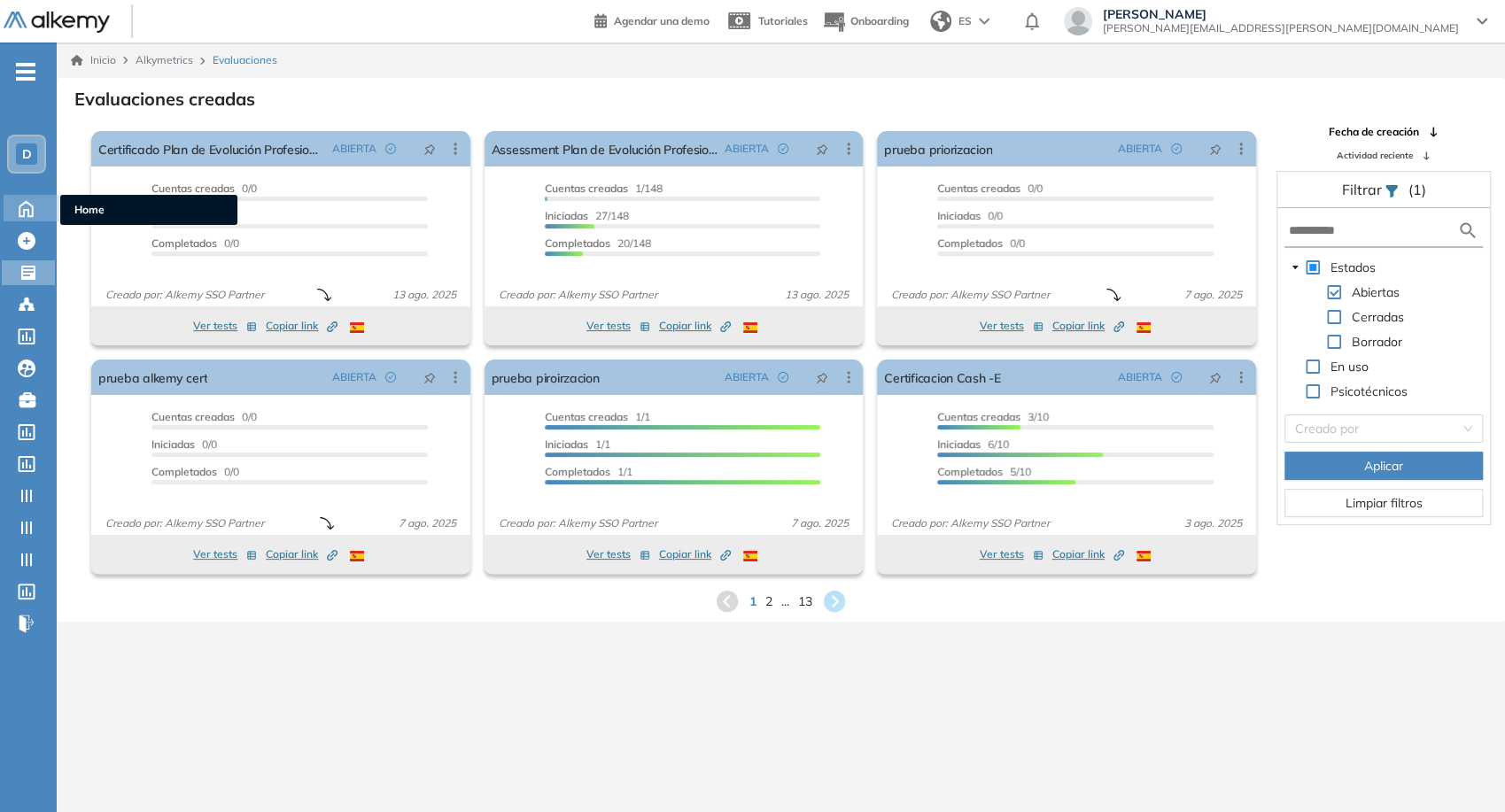
click at [28, 207] on icon at bounding box center [26, 207] width 31 height 21
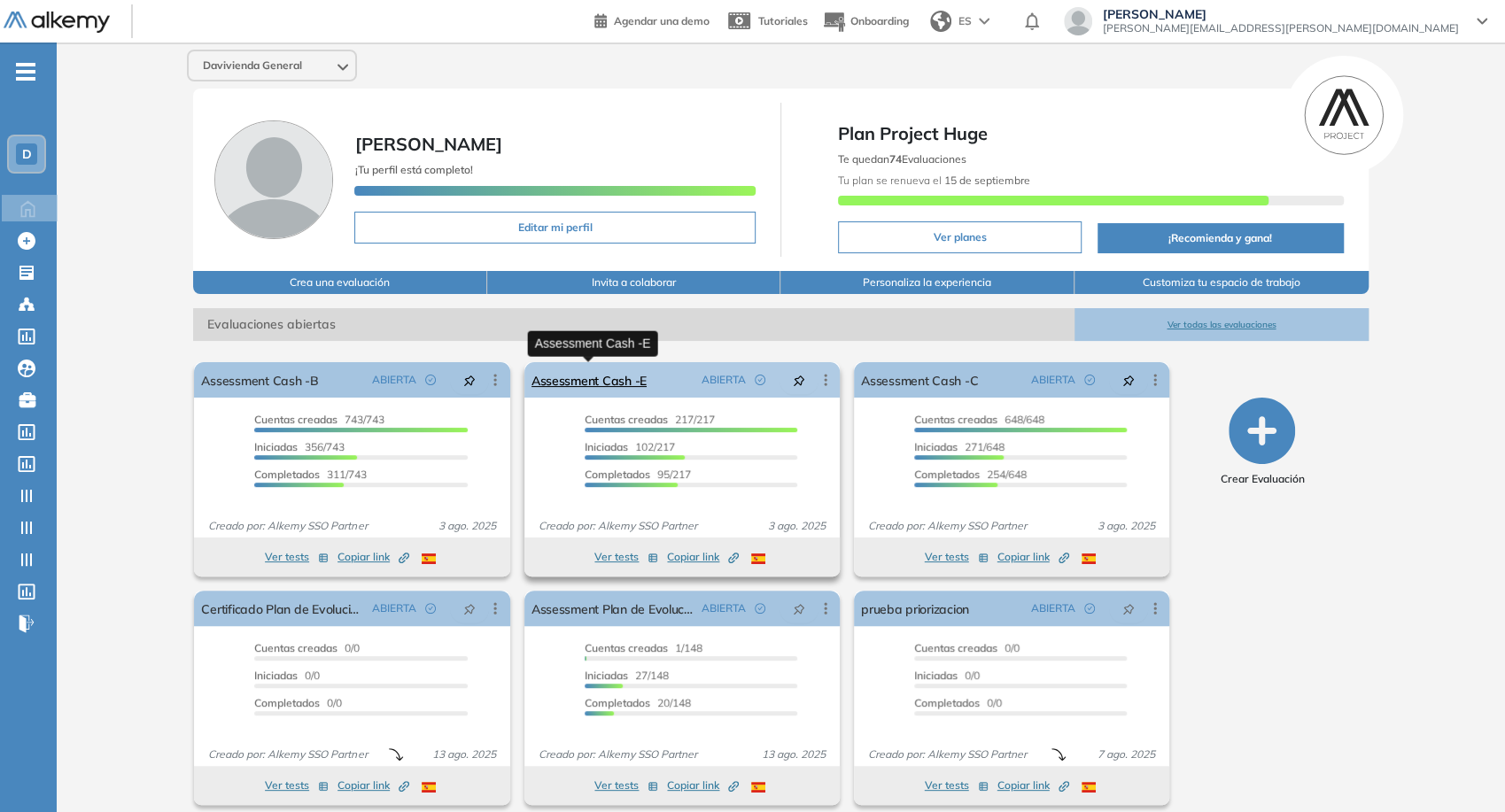
click at [628, 374] on link "Assessment Cash -E" at bounding box center [588, 380] width 115 height 36
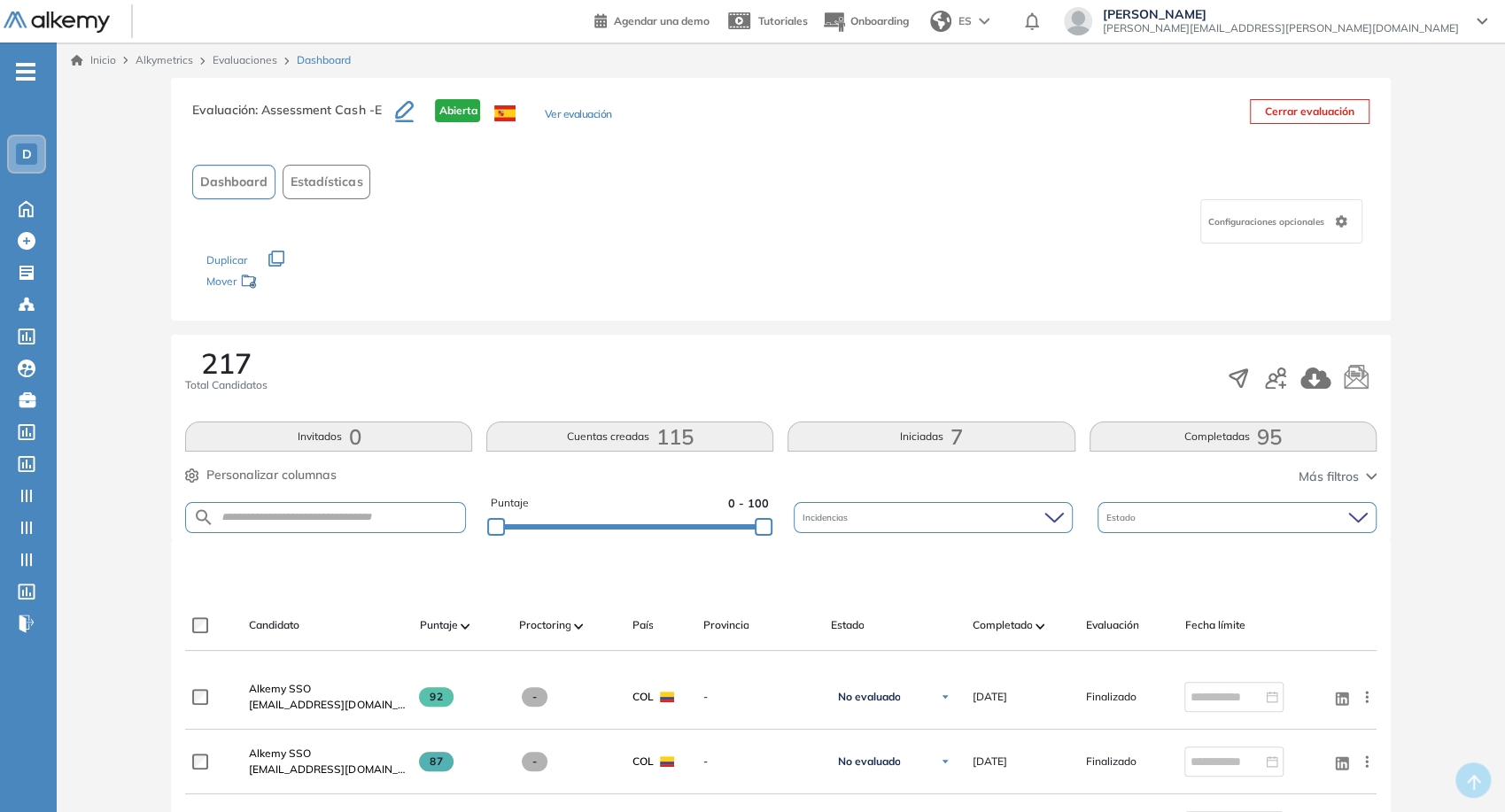
click at [1219, 446] on button "Completadas 95" at bounding box center [1233, 436] width 287 height 30
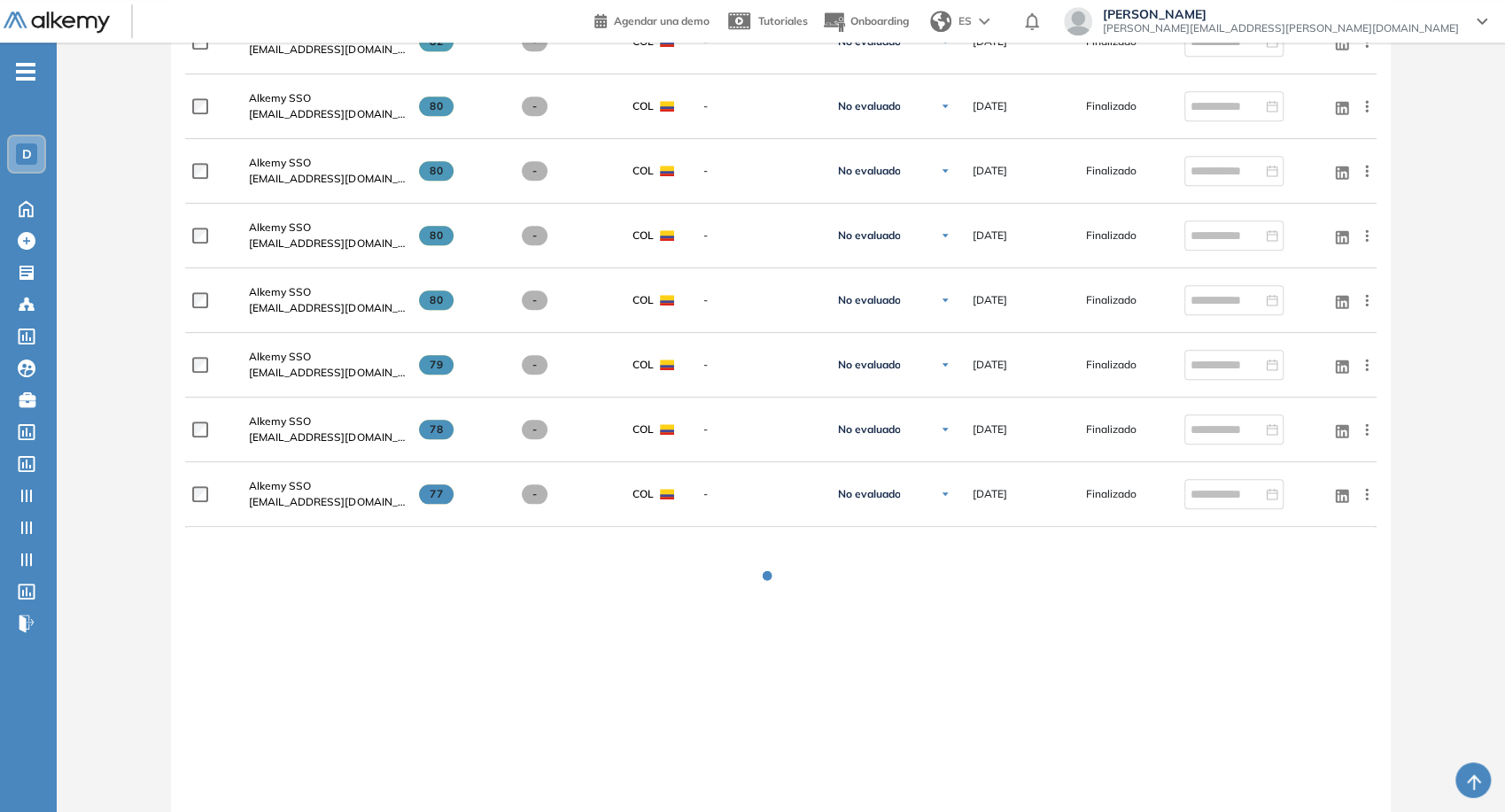
scroll to position [1167, 0]
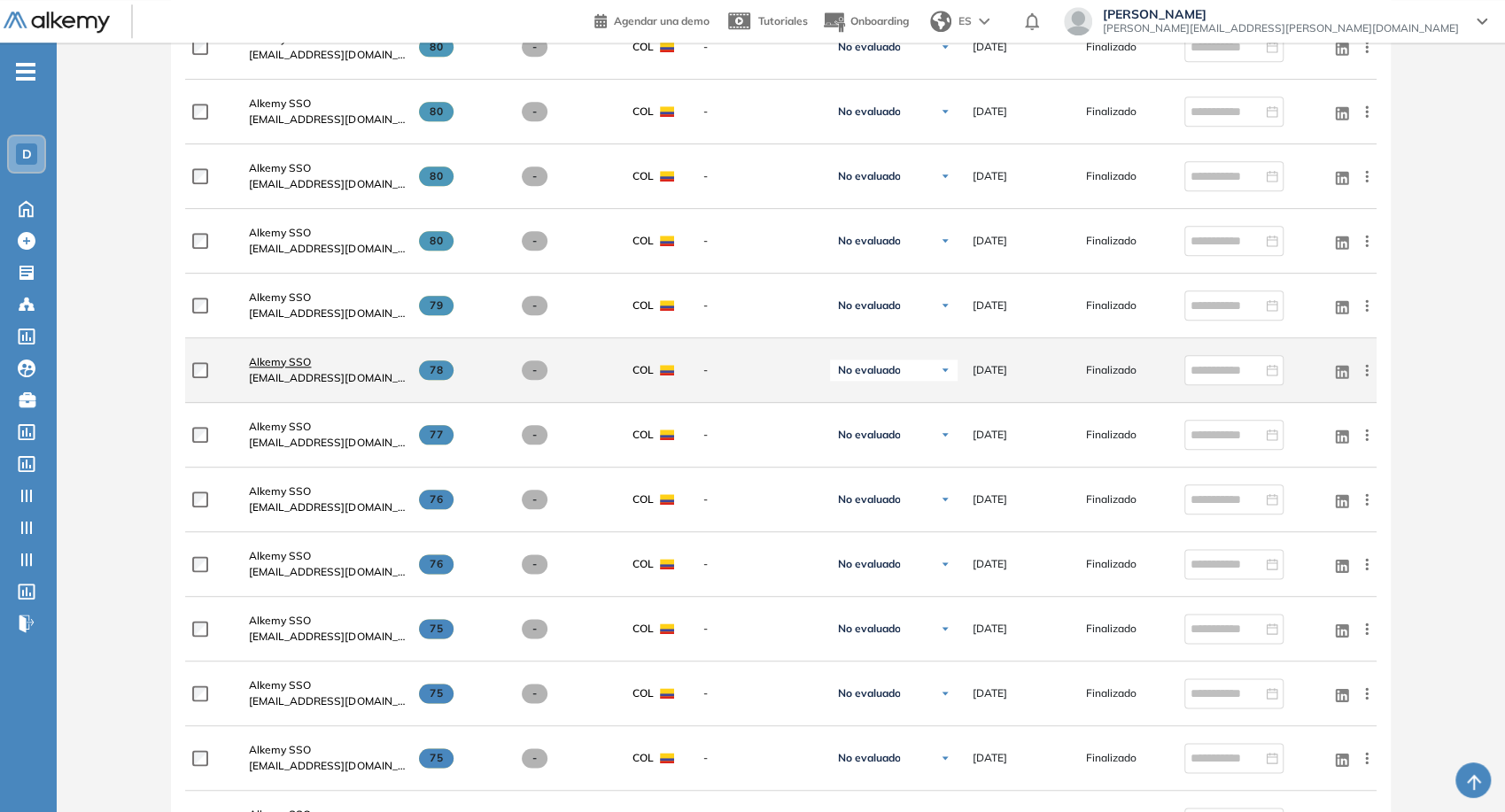
click at [300, 363] on span "Alkemy SSO" at bounding box center [280, 362] width 62 height 14
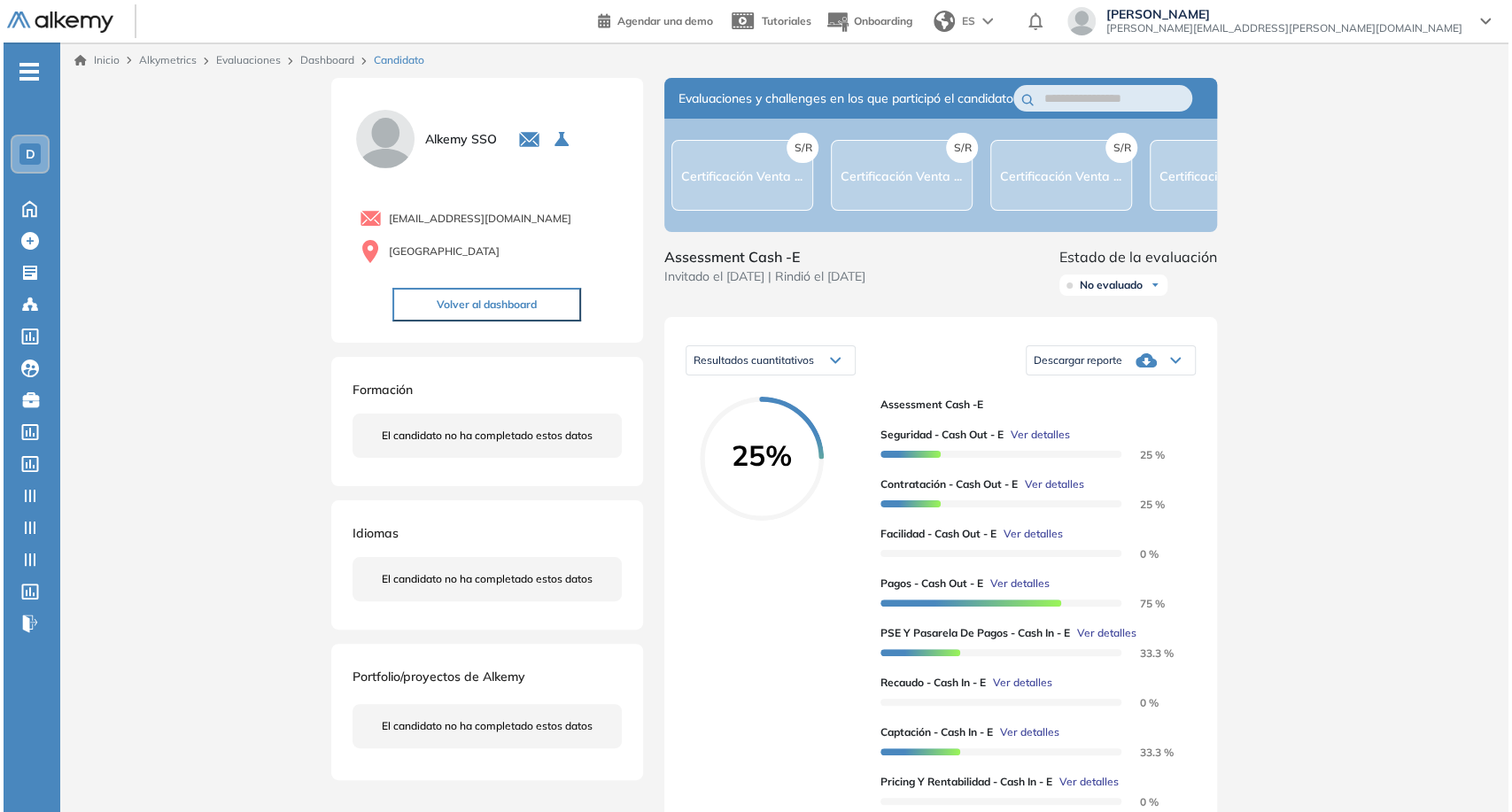
scroll to position [98, 0]
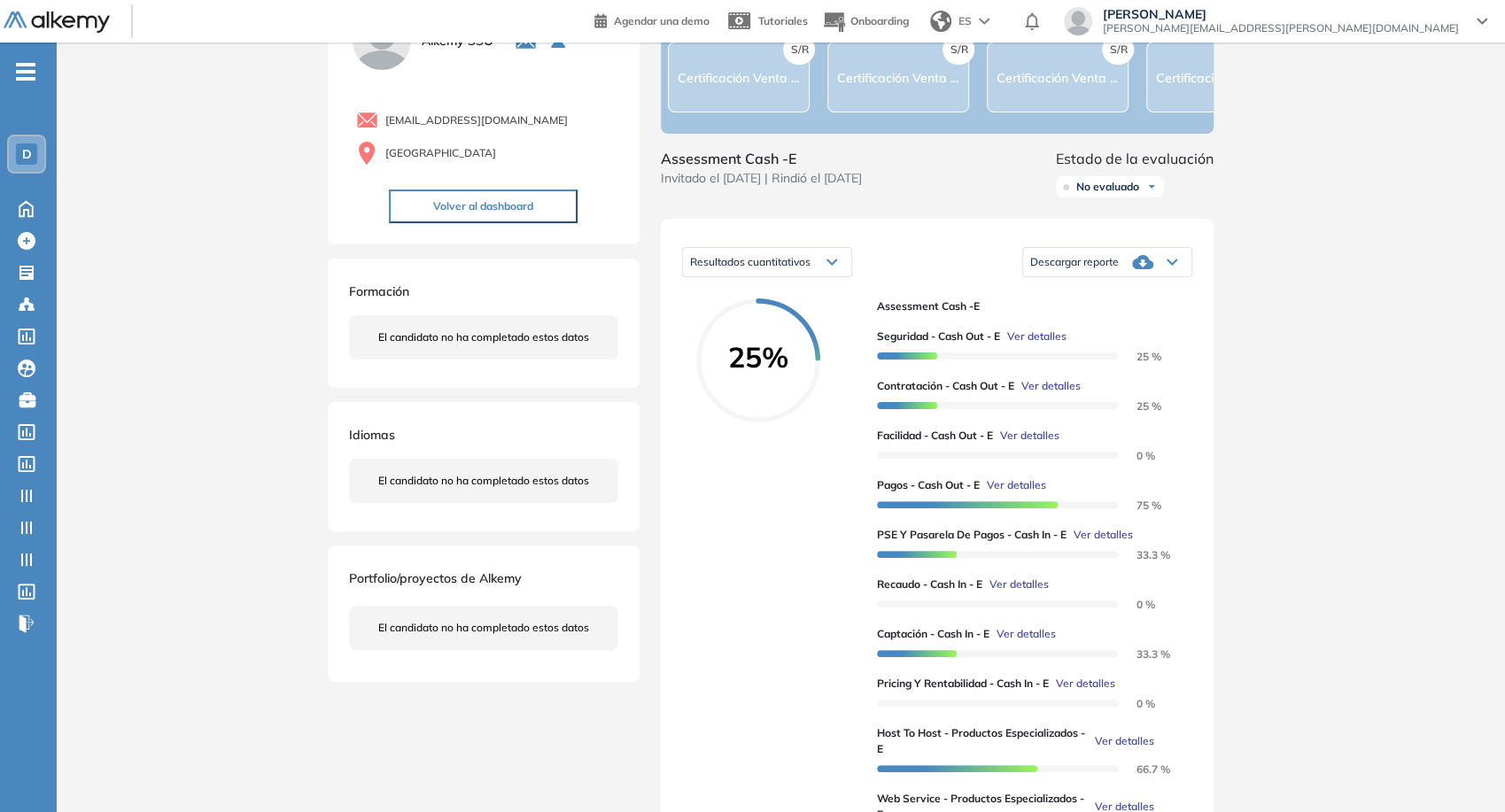
click at [1003, 592] on span "Ver detalles" at bounding box center [1020, 584] width 60 height 16
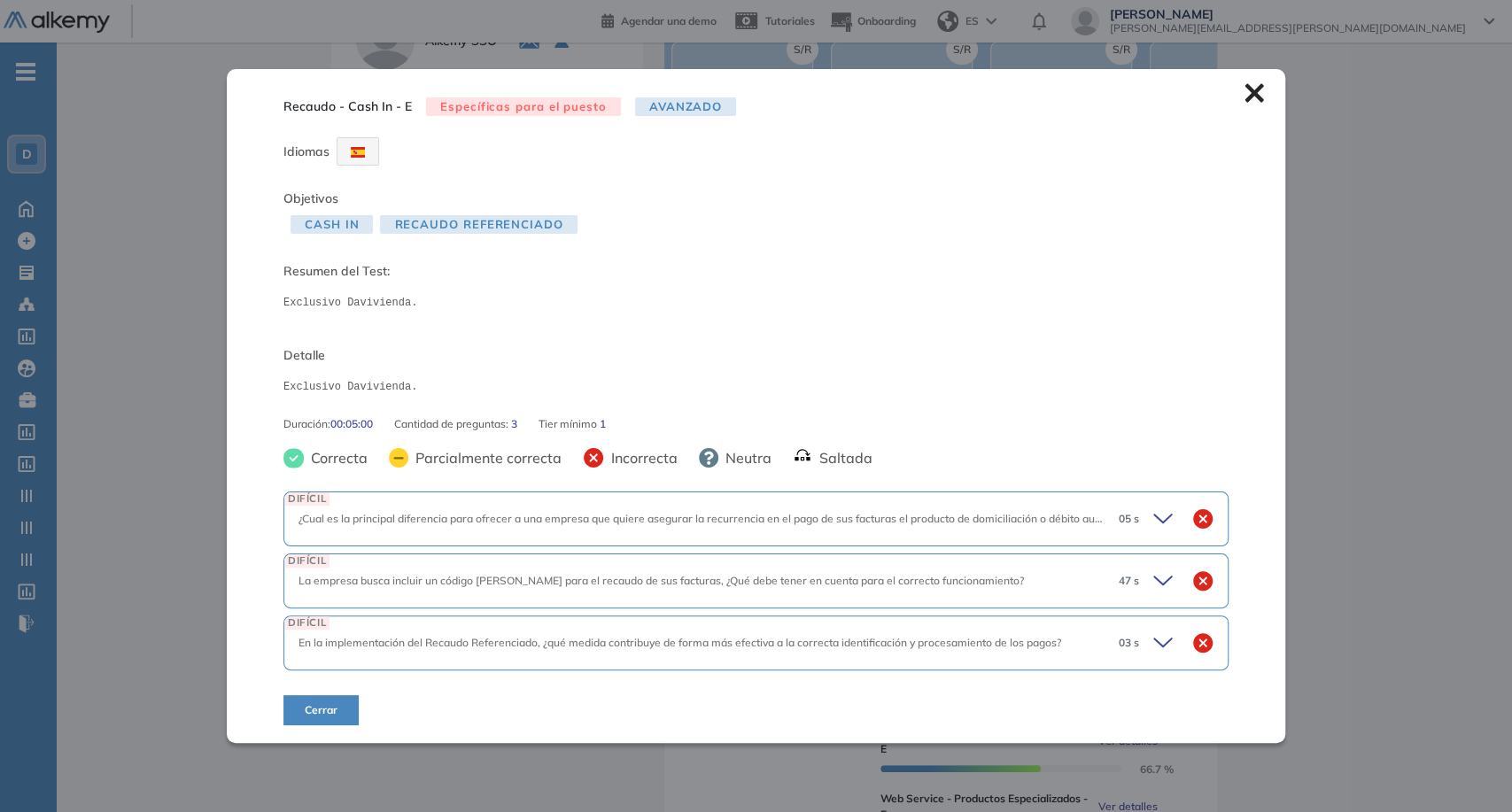
click at [1057, 490] on div "DIFÍCIL ¿Cual es la principal diferencia para ofrecer a una empresa que quiere …" at bounding box center [756, 607] width 946 height 237
click at [1078, 507] on div "DIFÍCIL ¿Cual es la principal diferencia para ofrecer a una empresa que quiere …" at bounding box center [756, 519] width 946 height 55
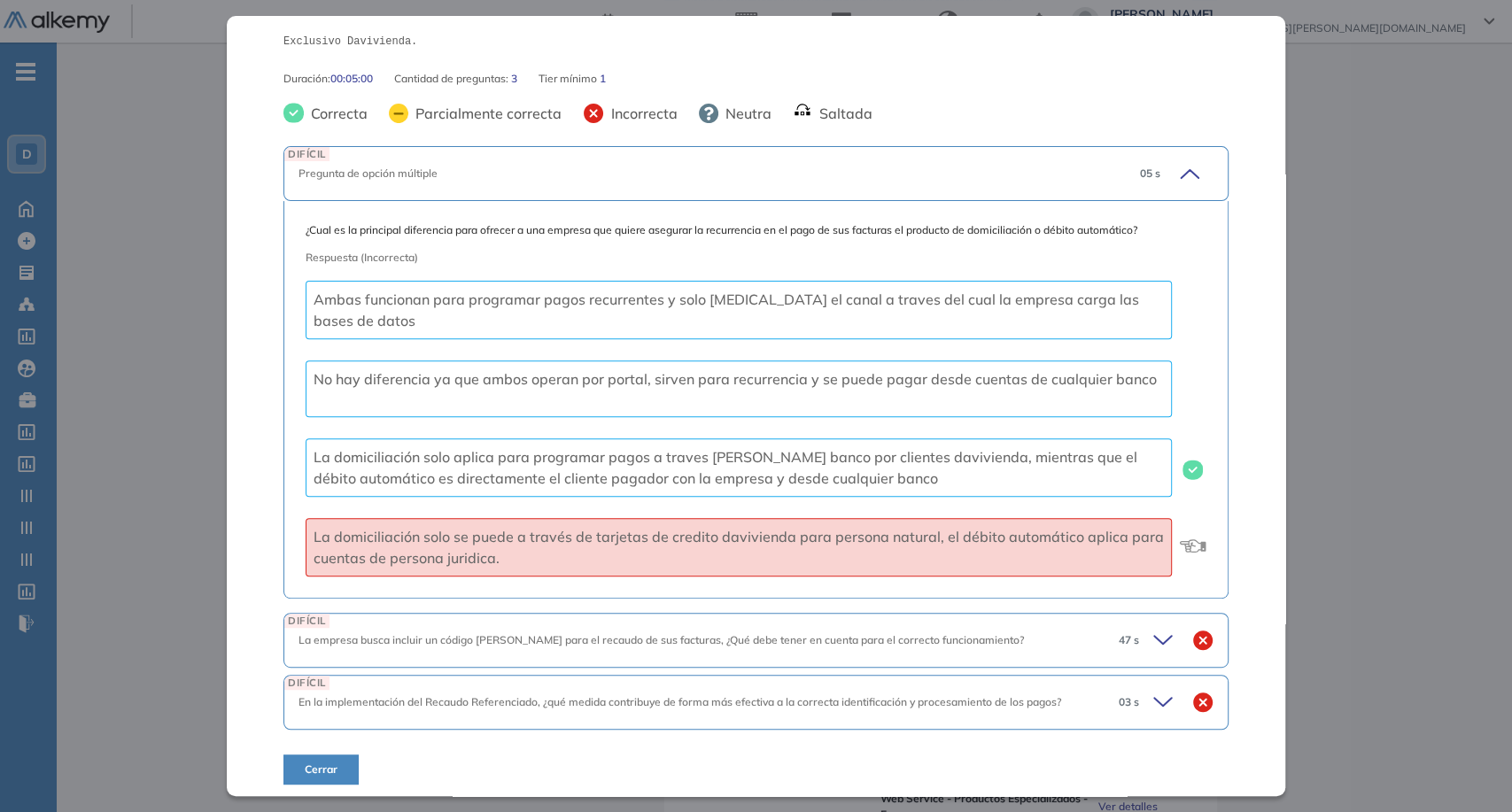
scroll to position [295, 0]
click at [1158, 637] on icon at bounding box center [1167, 637] width 25 height 25
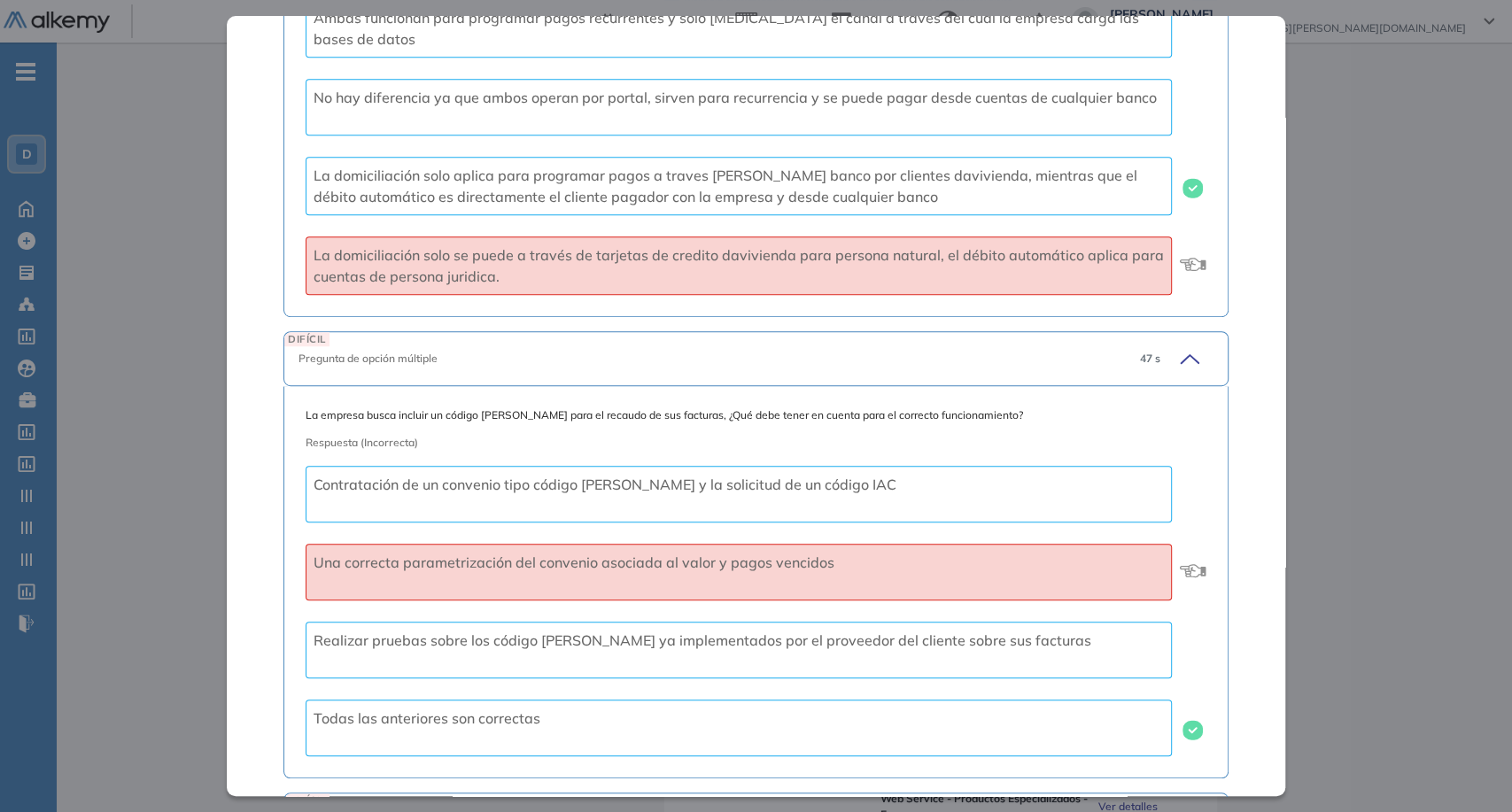
scroll to position [696, 0]
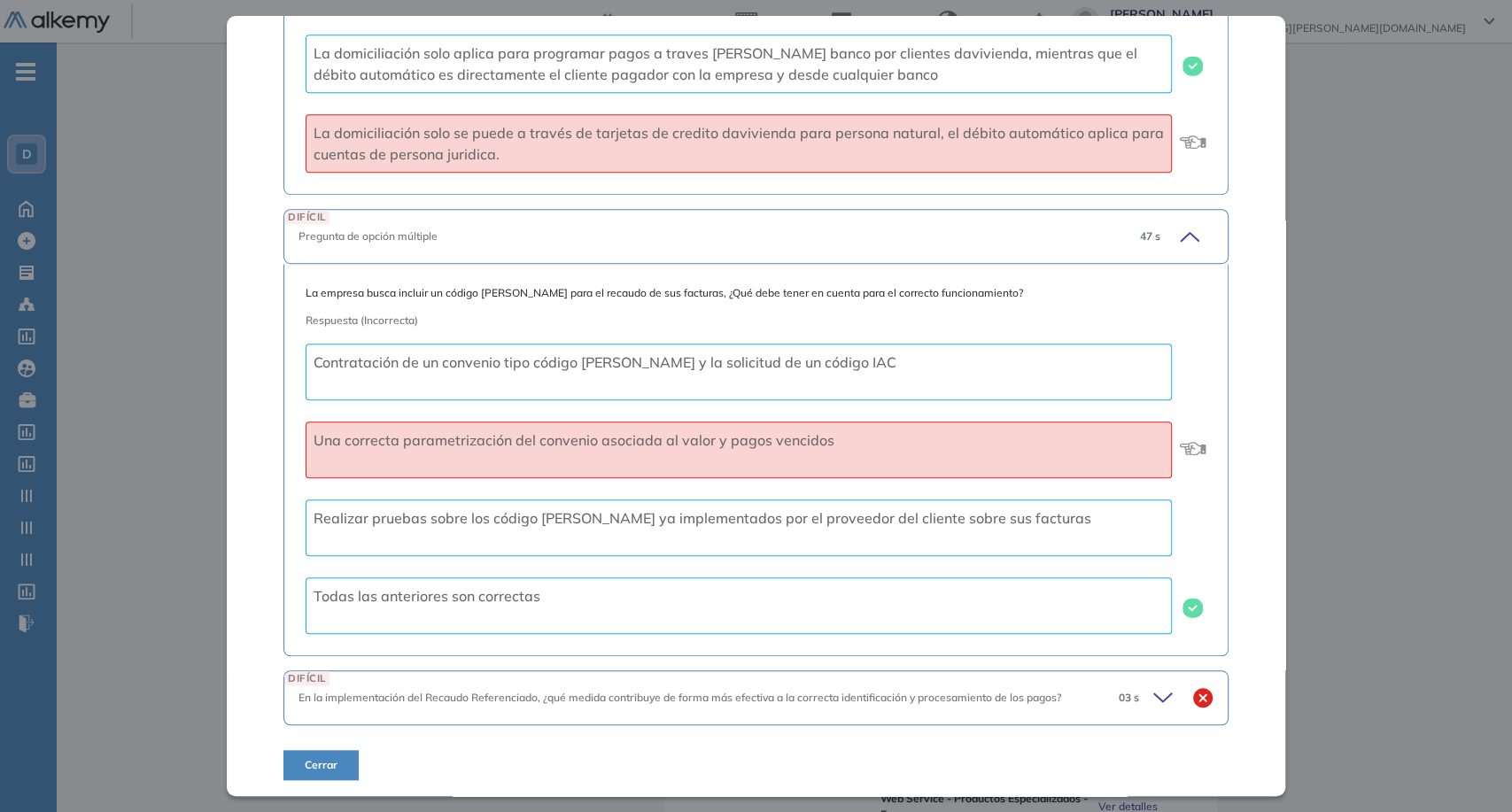
click at [1154, 708] on icon at bounding box center [1167, 698] width 25 height 25
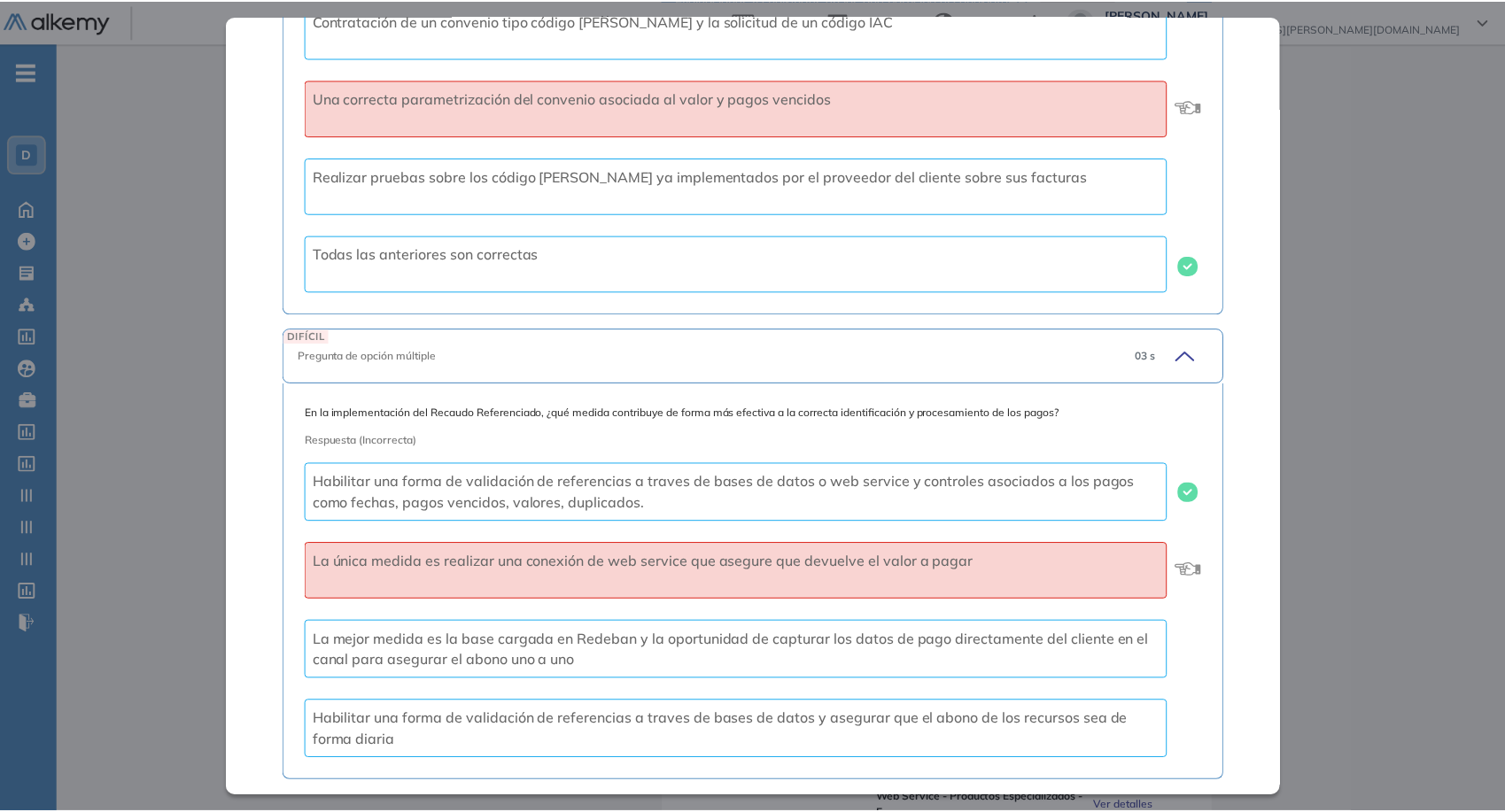
scroll to position [1099, 0]
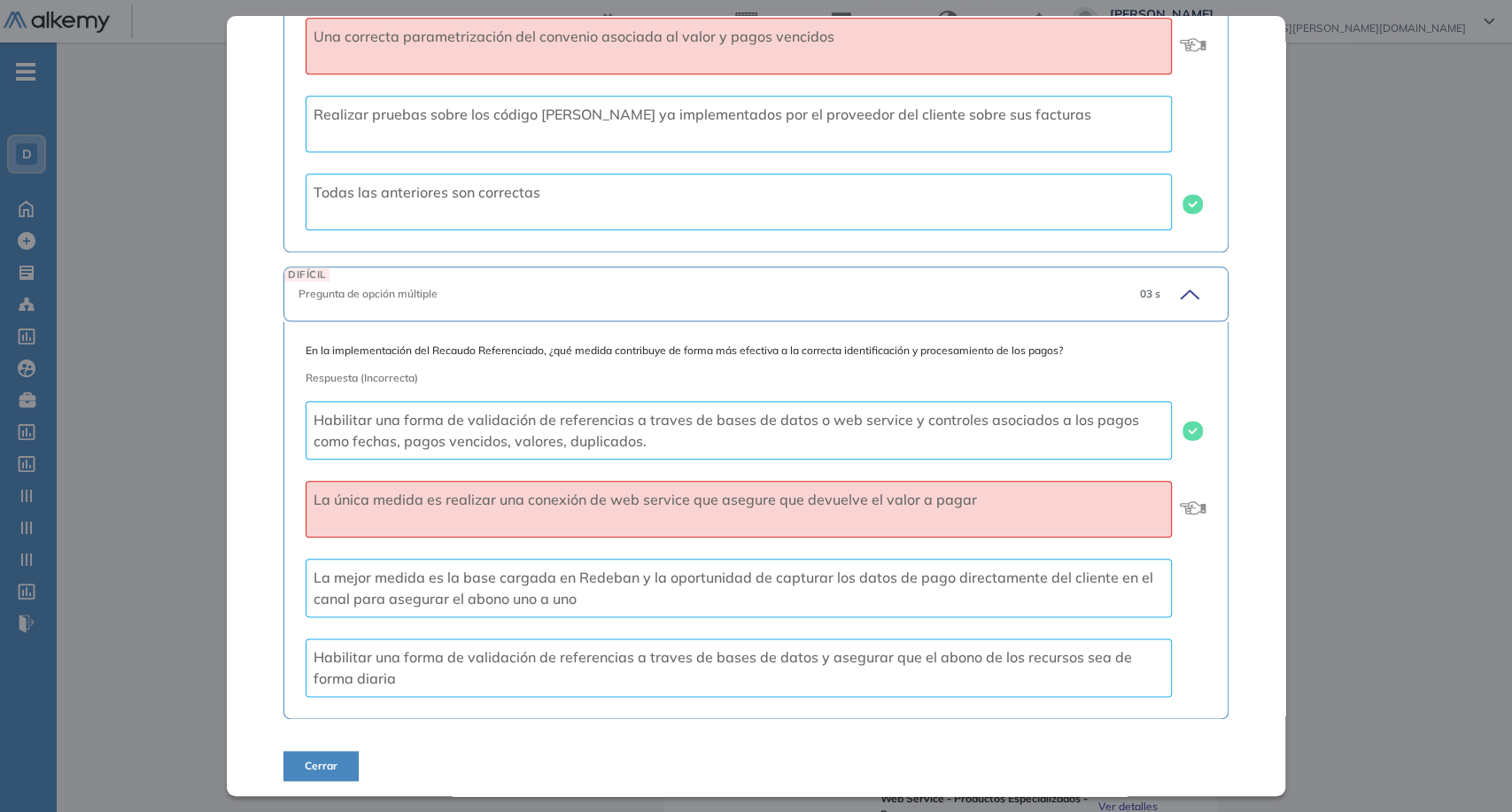
click at [1445, 550] on div "Inicio Alkymetrics Evaluaciones Dashboard Candidato Recaudo - Cash In - E Espec…" at bounding box center [784, 798] width 1456 height 1707
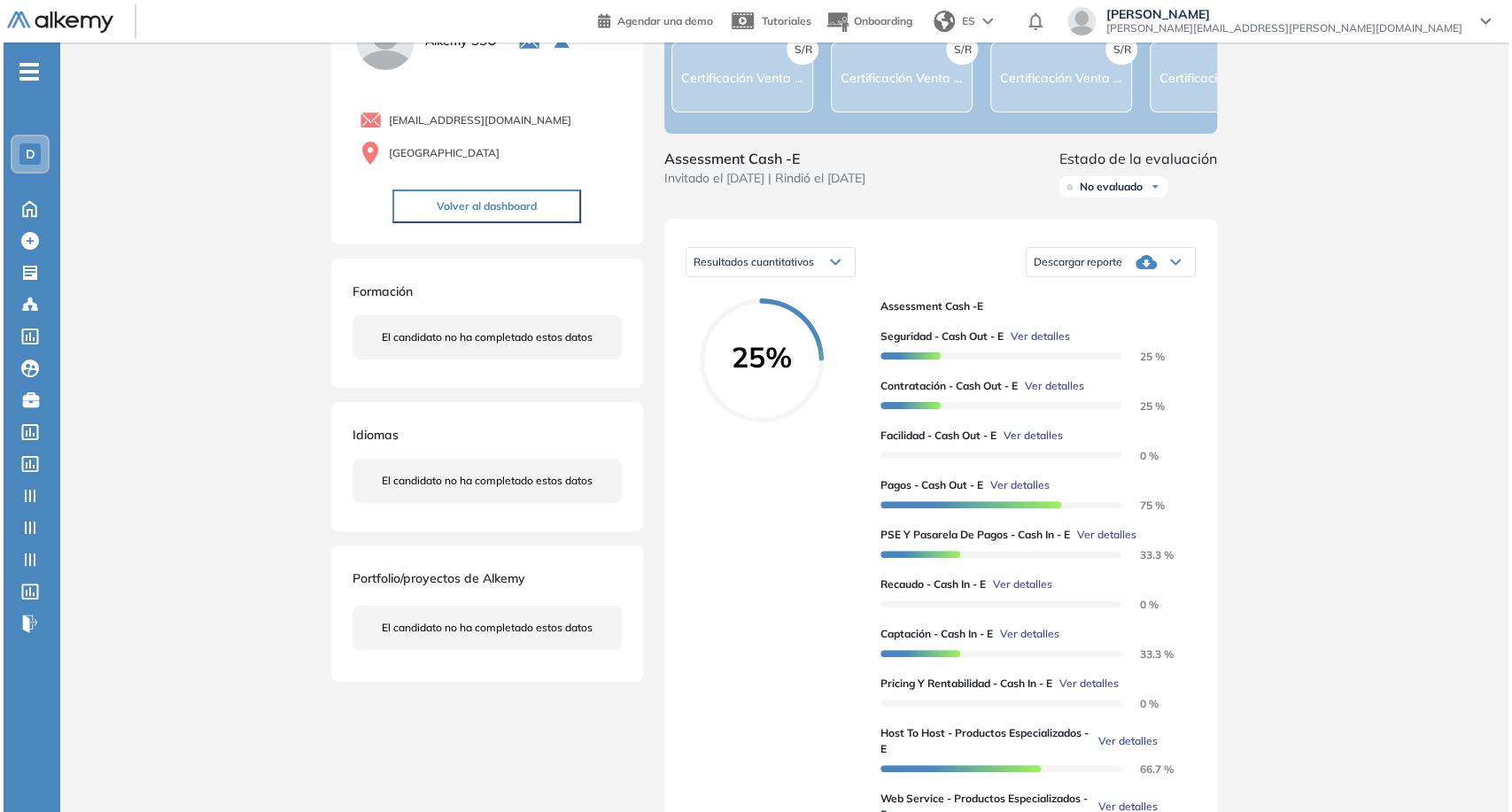
scroll to position [789, 0]
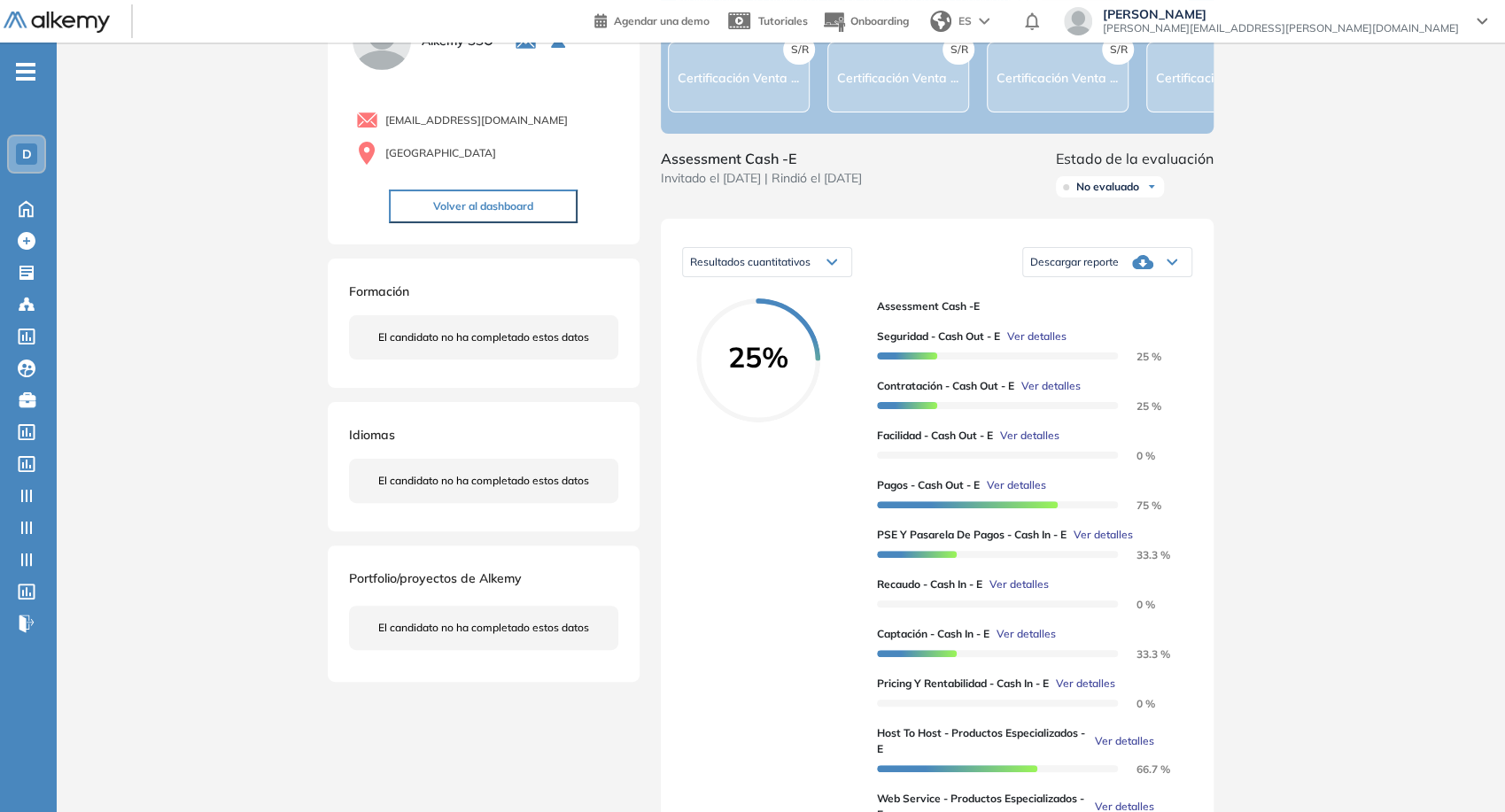
click at [1027, 363] on div at bounding box center [998, 354] width 241 height 19
click at [1034, 344] on span "Ver detalles" at bounding box center [1037, 337] width 60 height 16
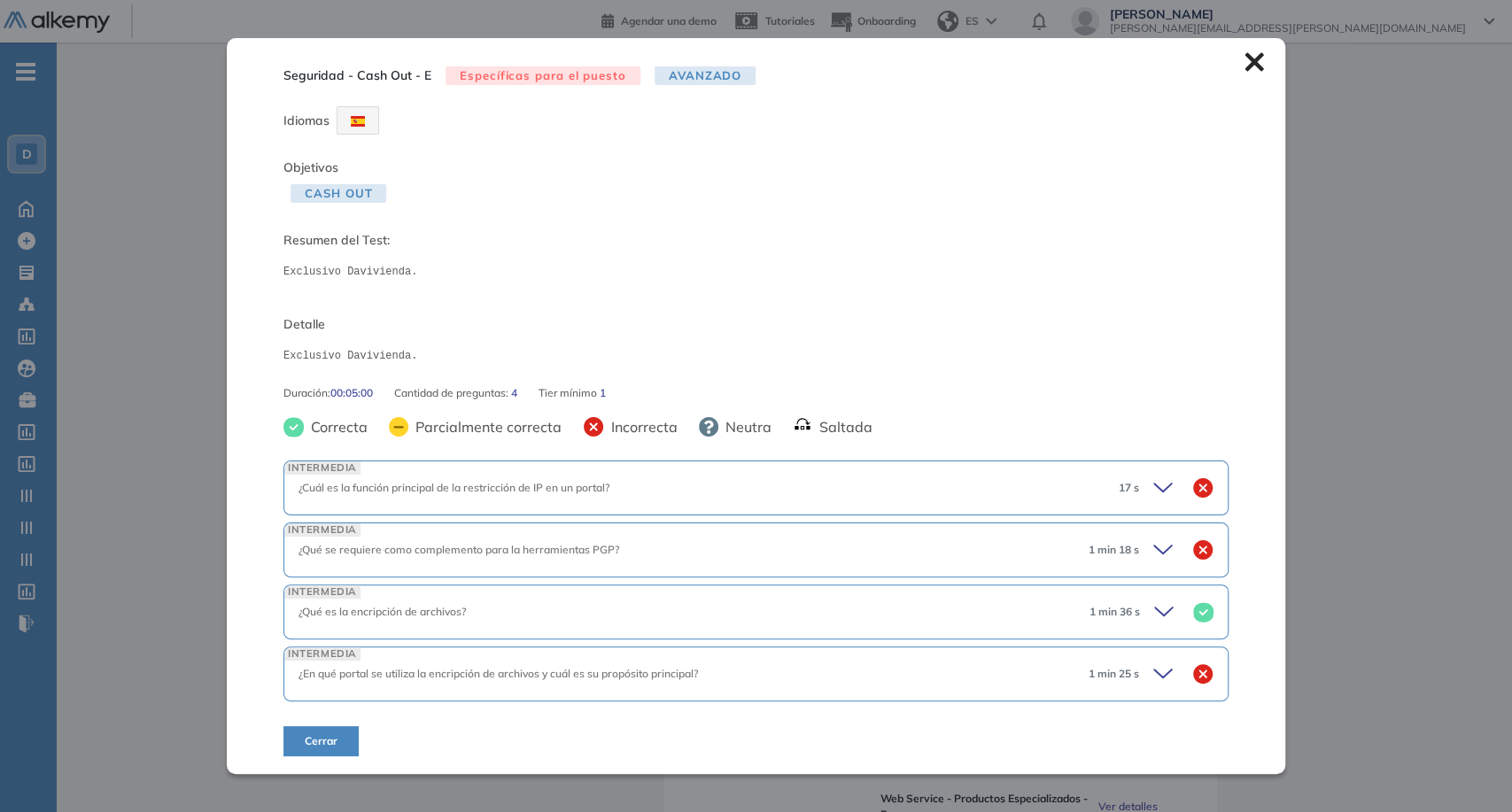
scroll to position [0, 0]
